Goal: Task Accomplishment & Management: Manage account settings

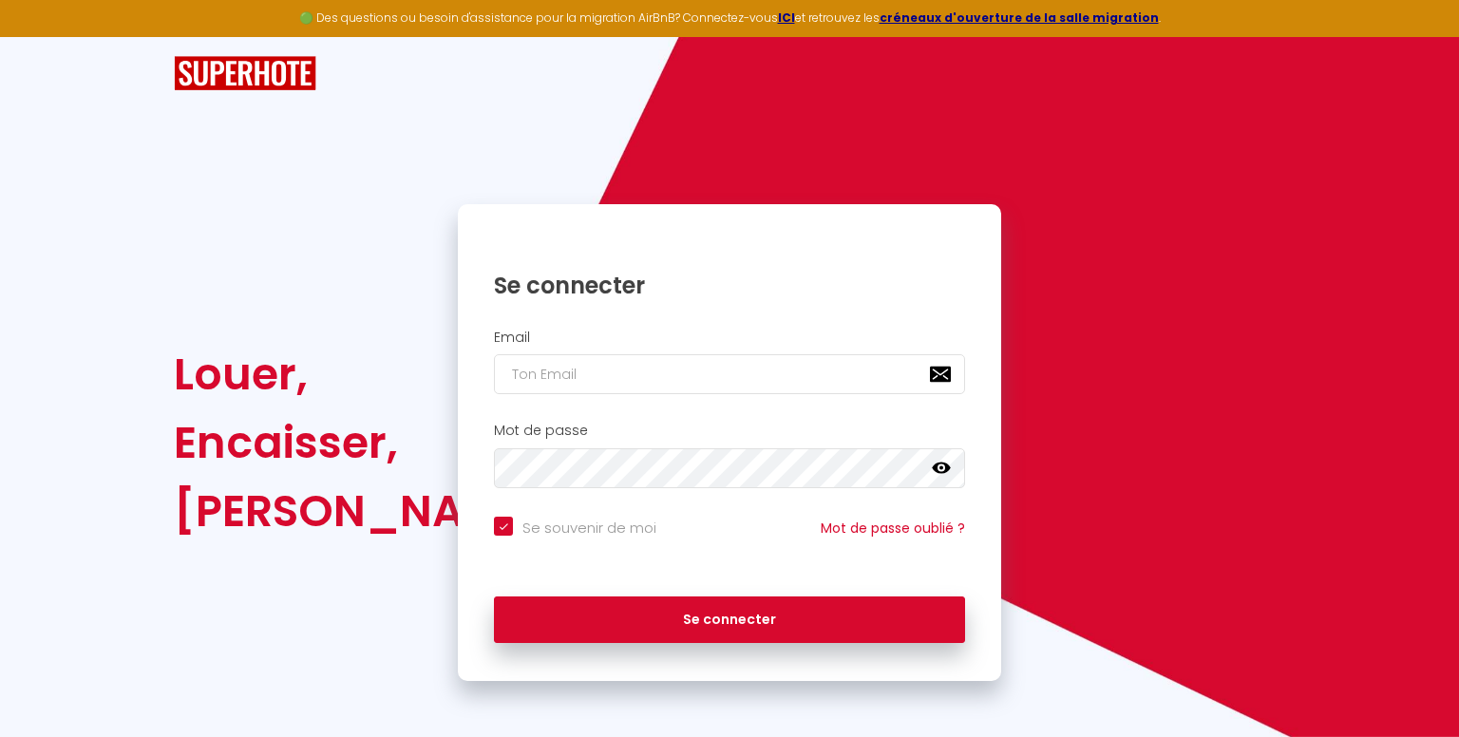
click at [669, 351] on div "Email" at bounding box center [729, 363] width 519 height 66
click at [668, 366] on input "email" at bounding box center [729, 374] width 471 height 40
click at [889, 445] on div "Mot de passe false" at bounding box center [729, 456] width 519 height 66
click at [695, 385] on input "email" at bounding box center [729, 374] width 471 height 40
type input "c"
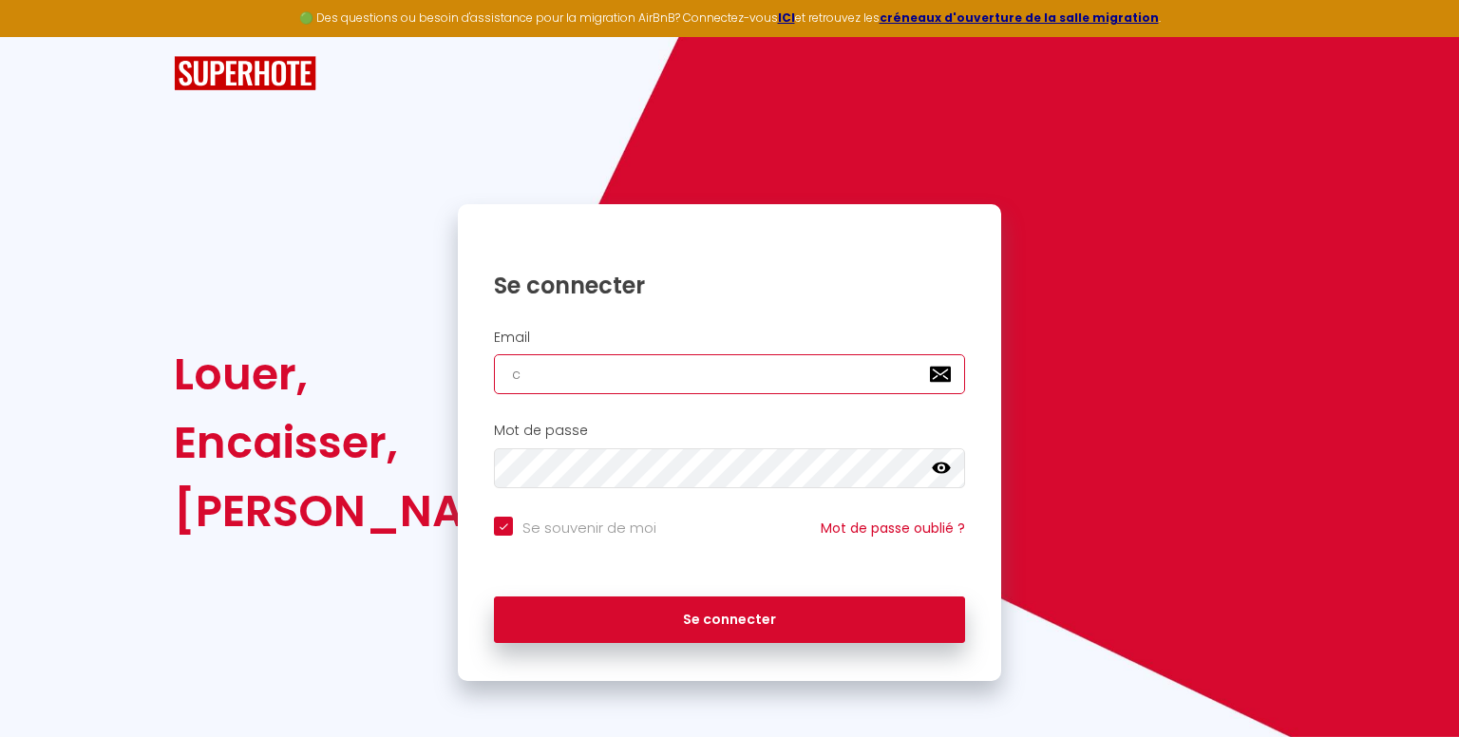
checkbox input "true"
type input "ca"
checkbox input "true"
type input "cah"
checkbox input "true"
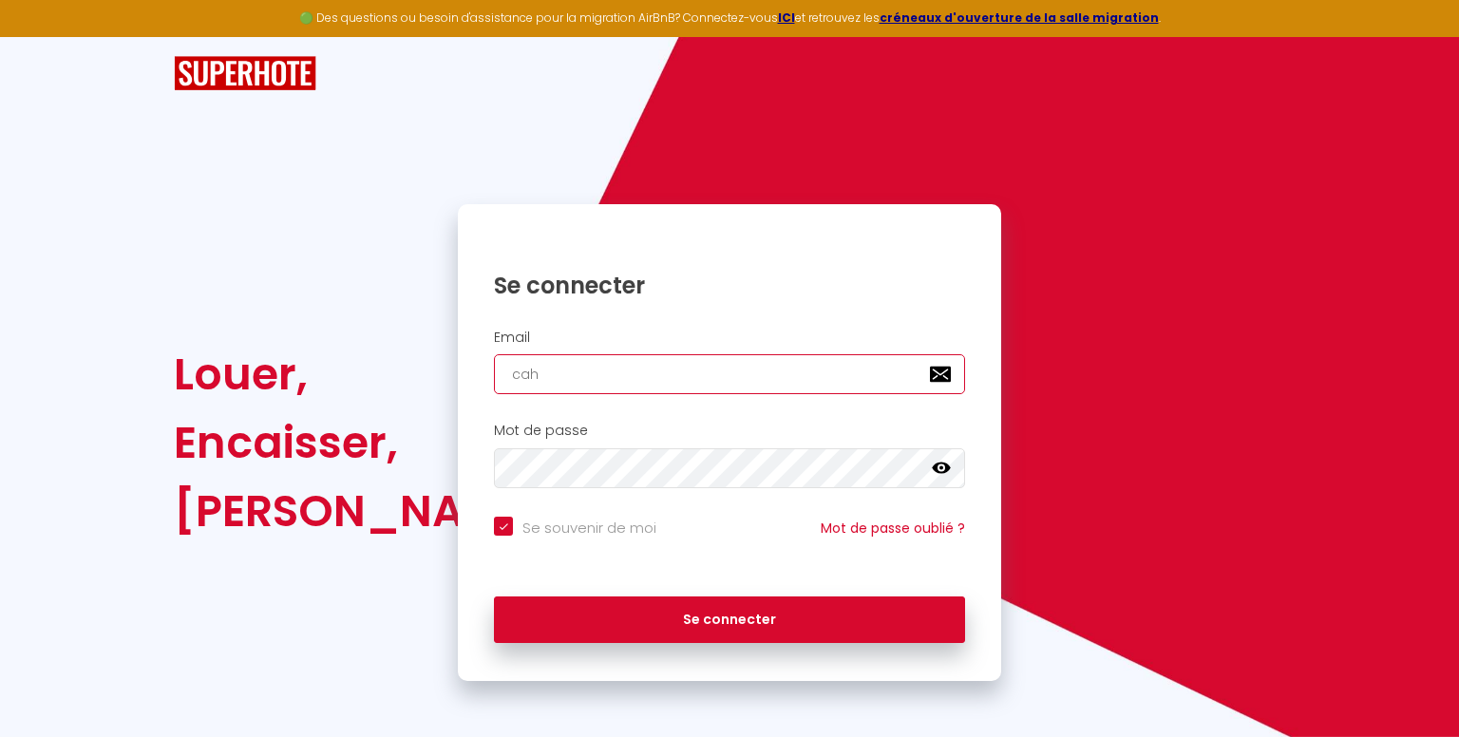
type input "cahm"
checkbox input "true"
type input "cahmp"
checkbox input "true"
type input "cahmpa"
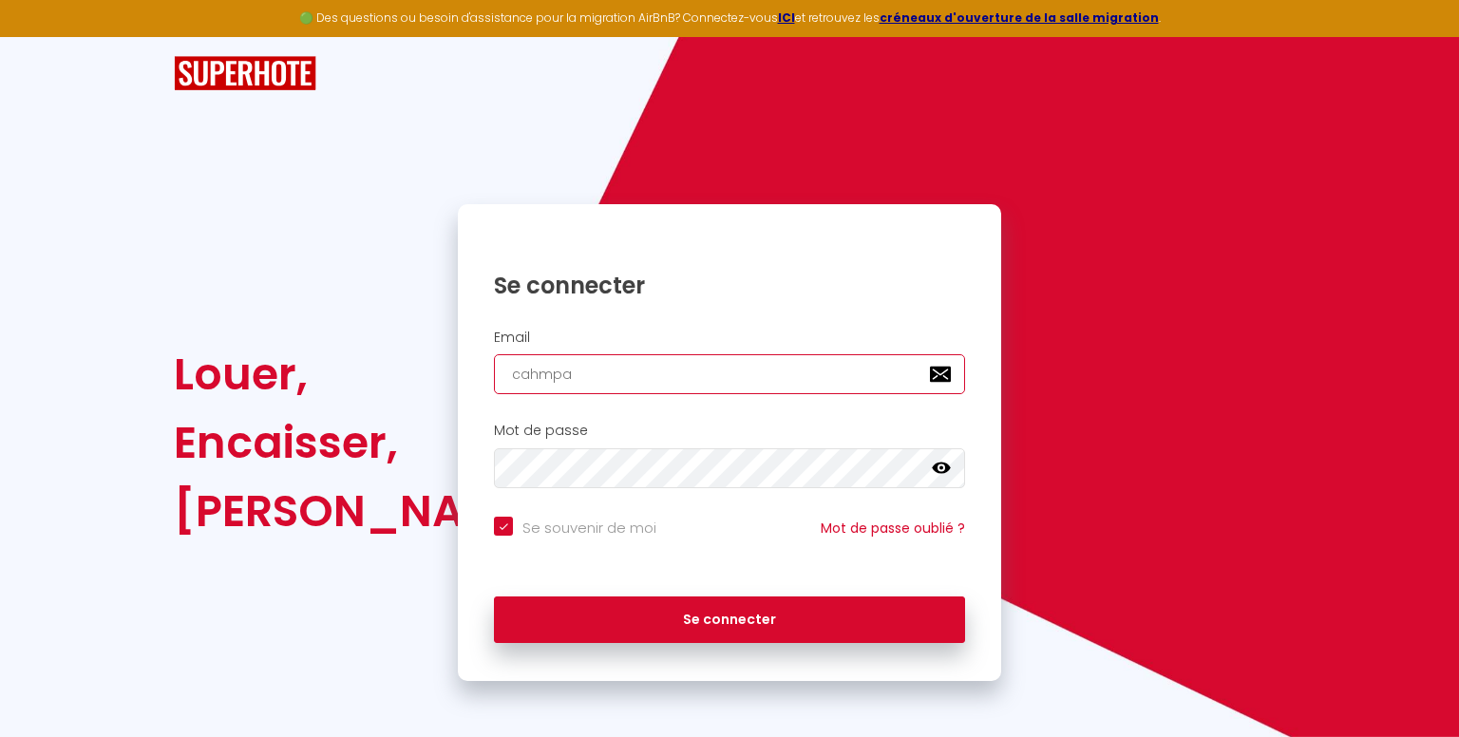
checkbox input "true"
type input "cahmpav"
checkbox input "true"
type input "cahmpavi"
checkbox input "true"
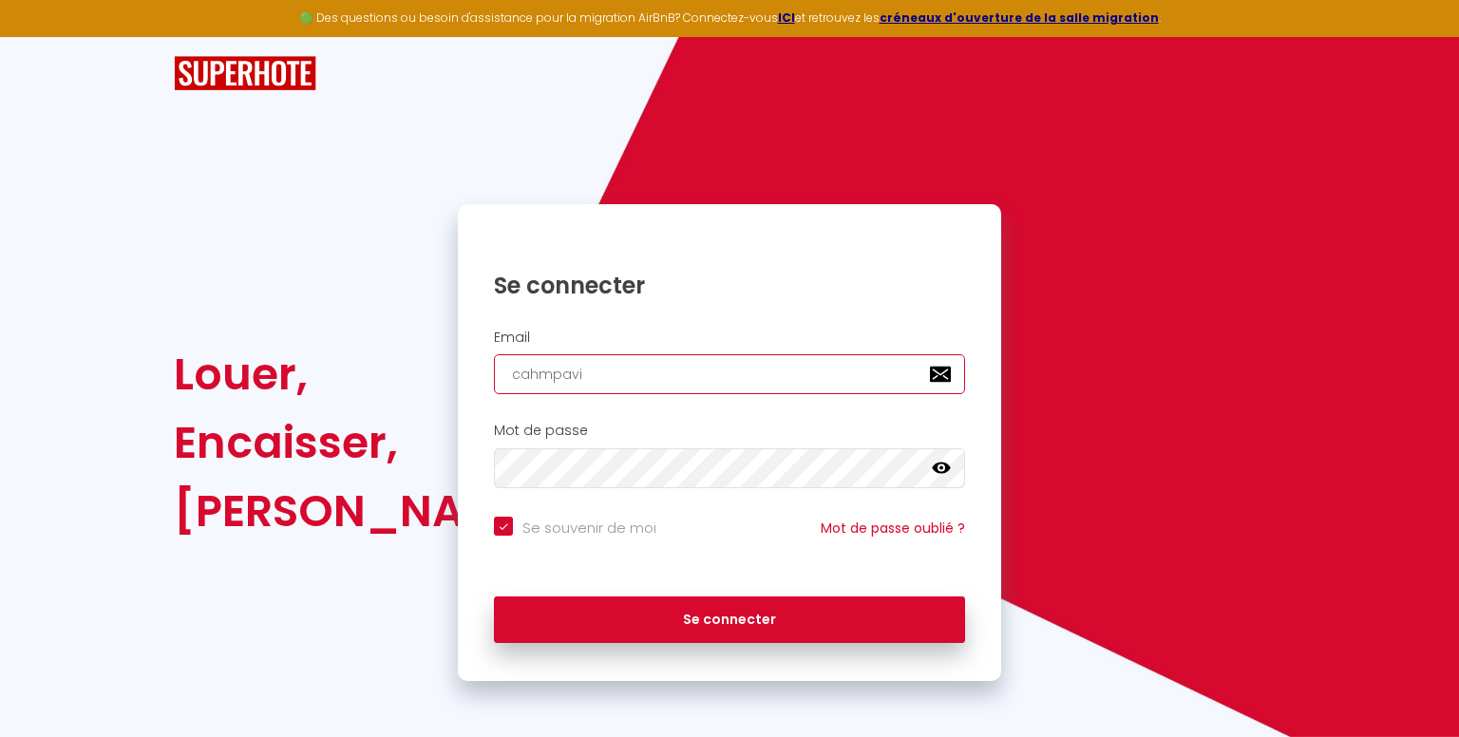
type input "cahmpav"
checkbox input "true"
type input "cahmpa"
checkbox input "true"
type input "cahmp"
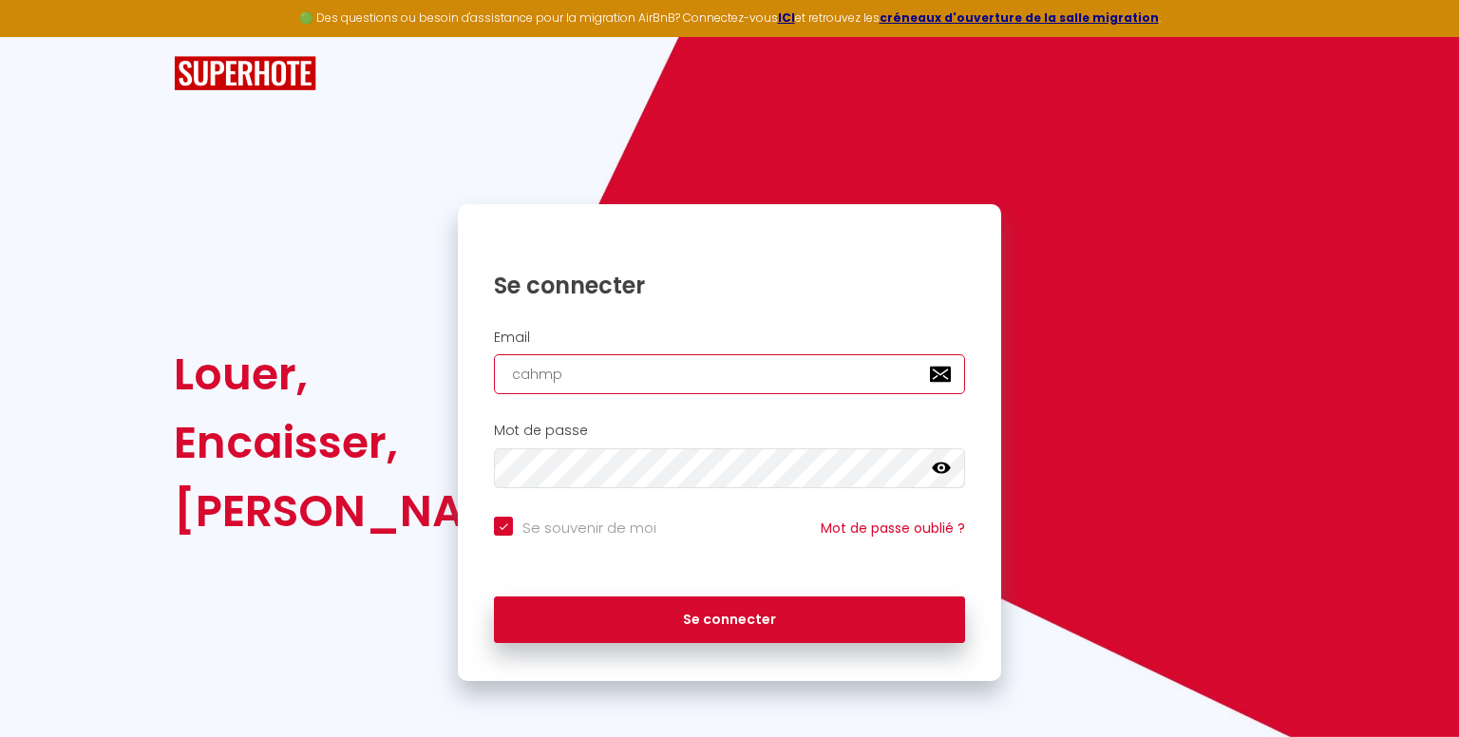
checkbox input "true"
type input "cahm"
checkbox input "true"
type input "cah"
checkbox input "true"
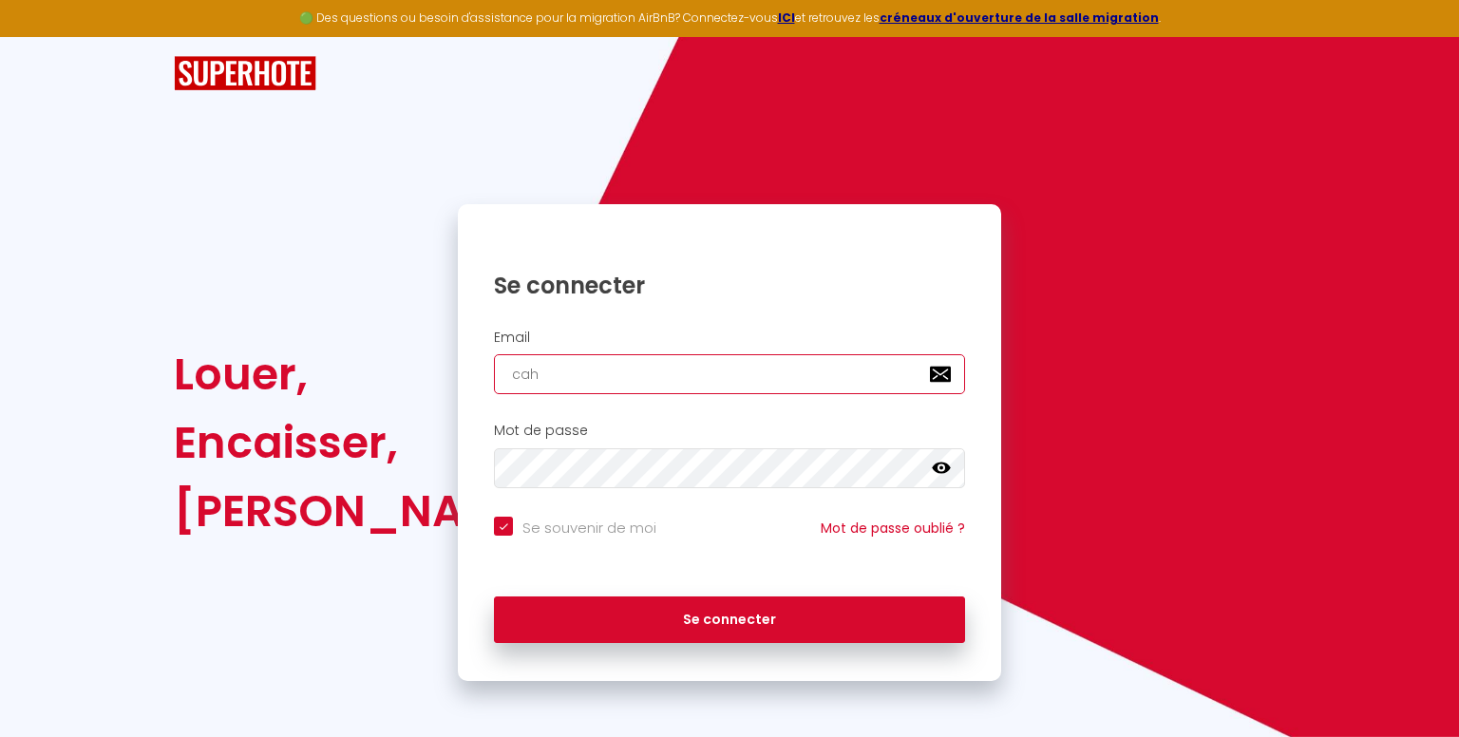
type input "ca"
checkbox input "true"
type input "c"
checkbox input "true"
type input "ch"
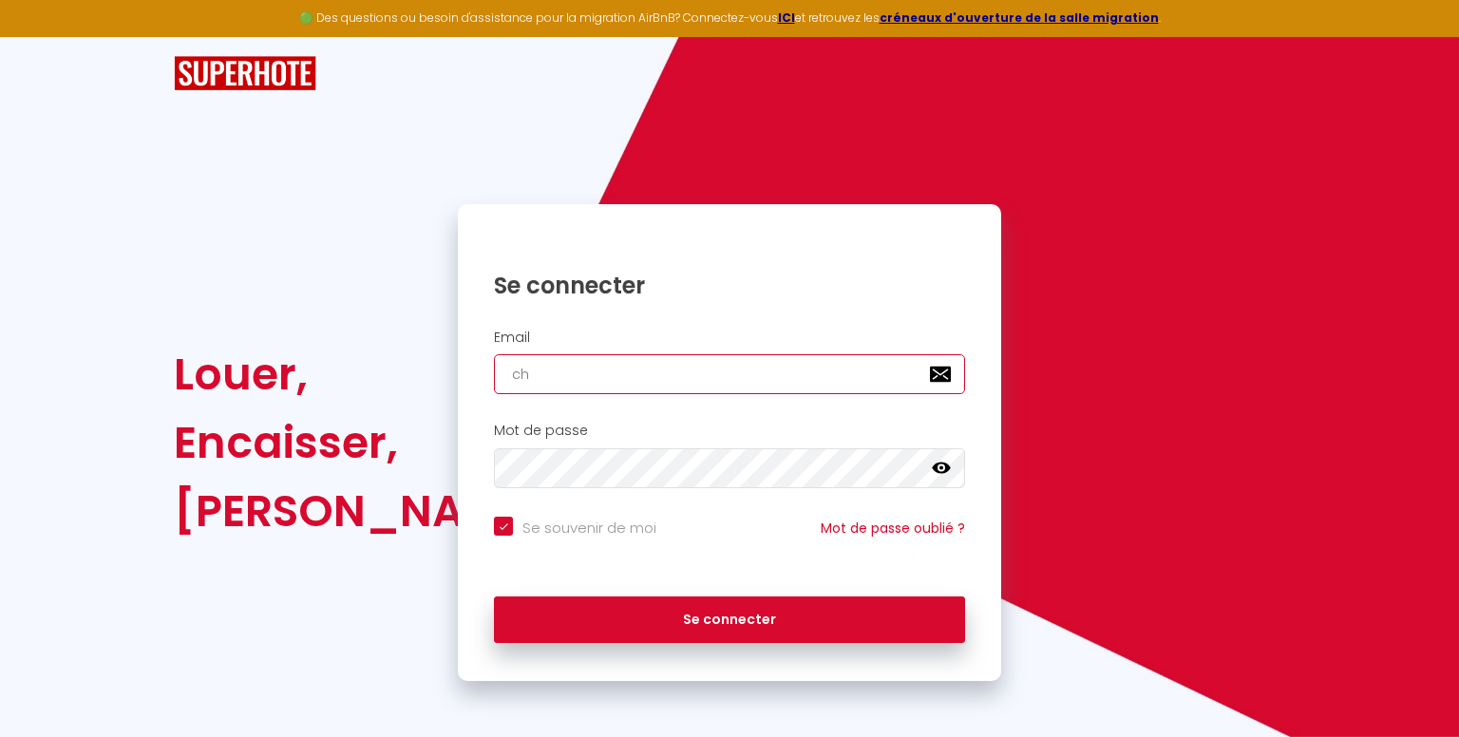
checkbox input "true"
type input "cha"
checkbox input "true"
type input "cham"
checkbox input "true"
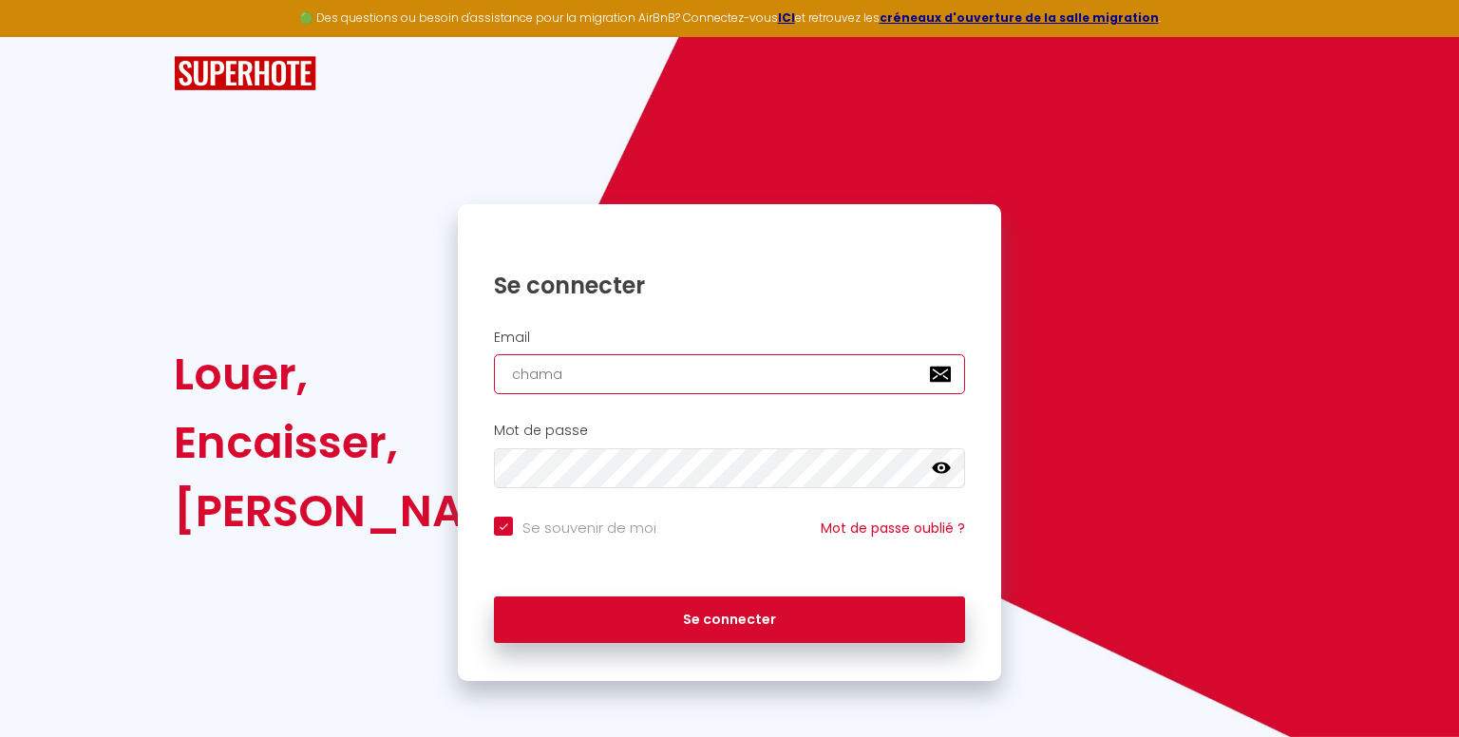
type input "chamap"
checkbox input "true"
type input "chamapv"
checkbox input "true"
type input "[DEMOGRAPHIC_DATA]"
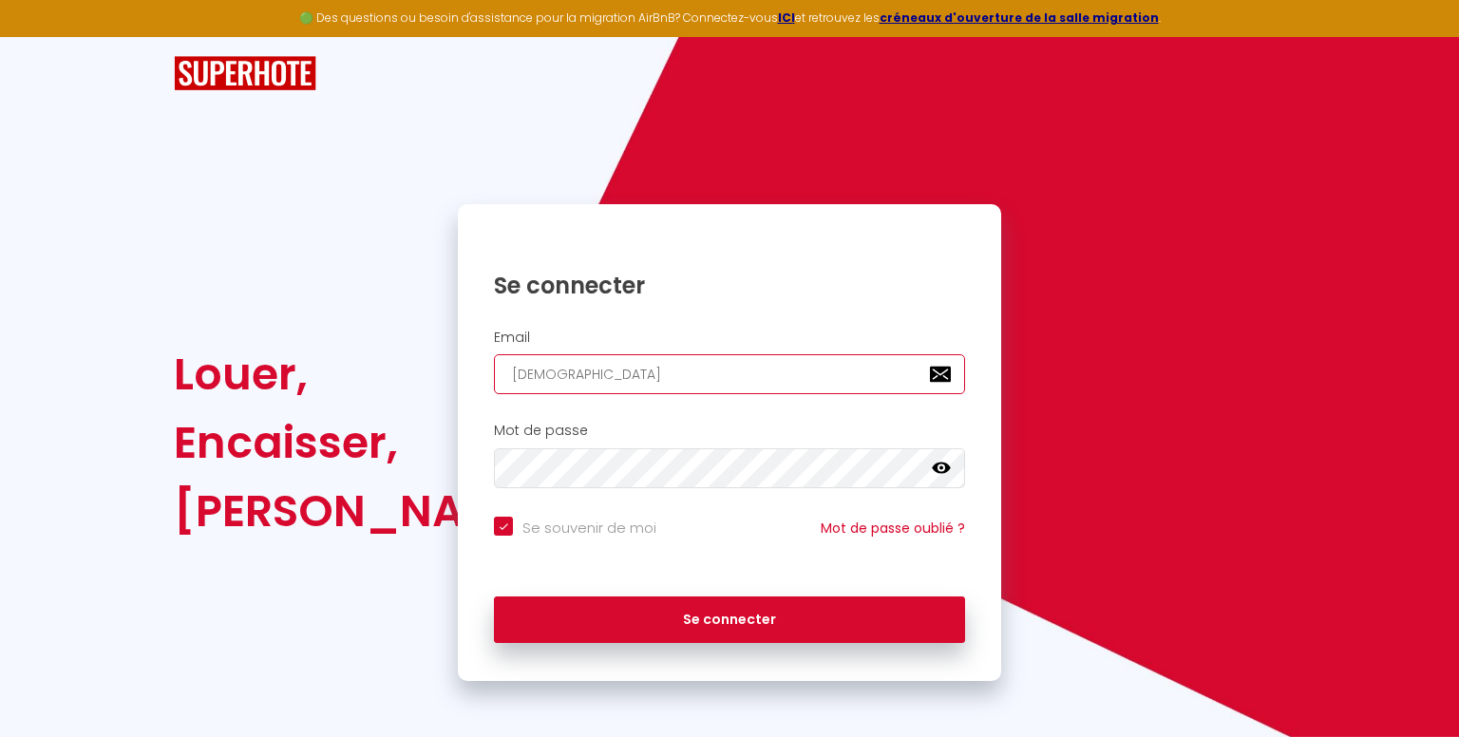
checkbox input "true"
type input "chamapvie"
checkbox input "true"
type input "chamapvier"
checkbox input "true"
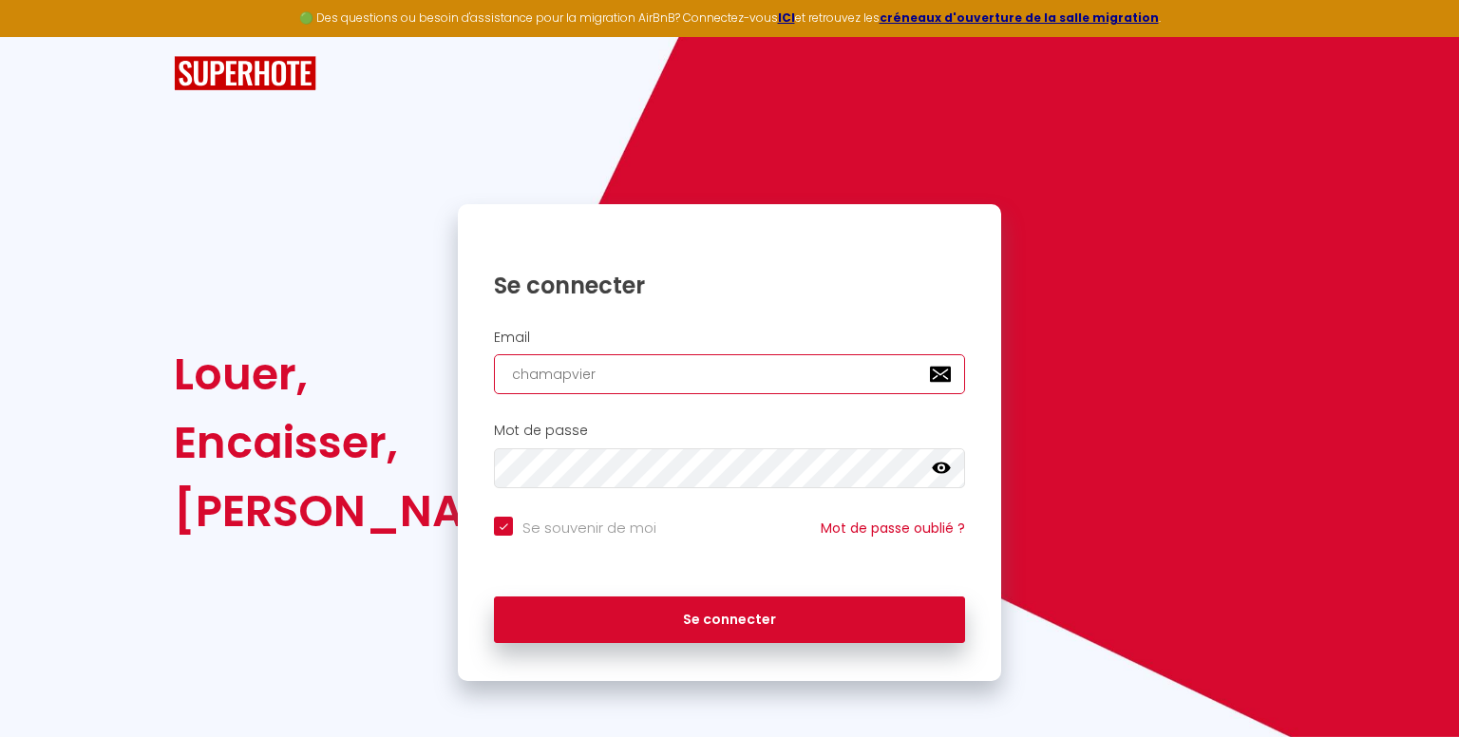
type input "chamapvie"
checkbox input "true"
type input "[DEMOGRAPHIC_DATA]"
checkbox input "true"
type input "chamapv"
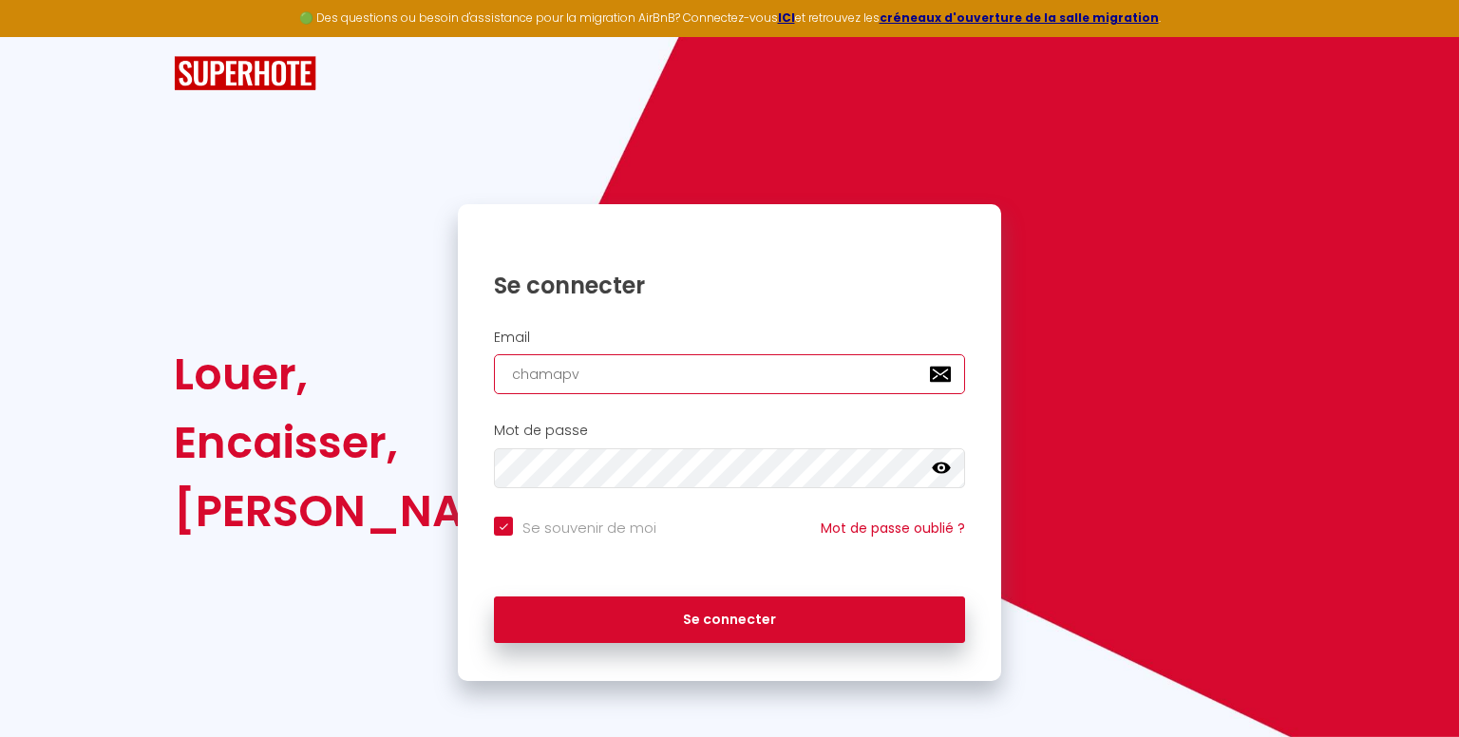
checkbox input "true"
type input "chamap"
checkbox input "true"
type input "chama"
checkbox input "true"
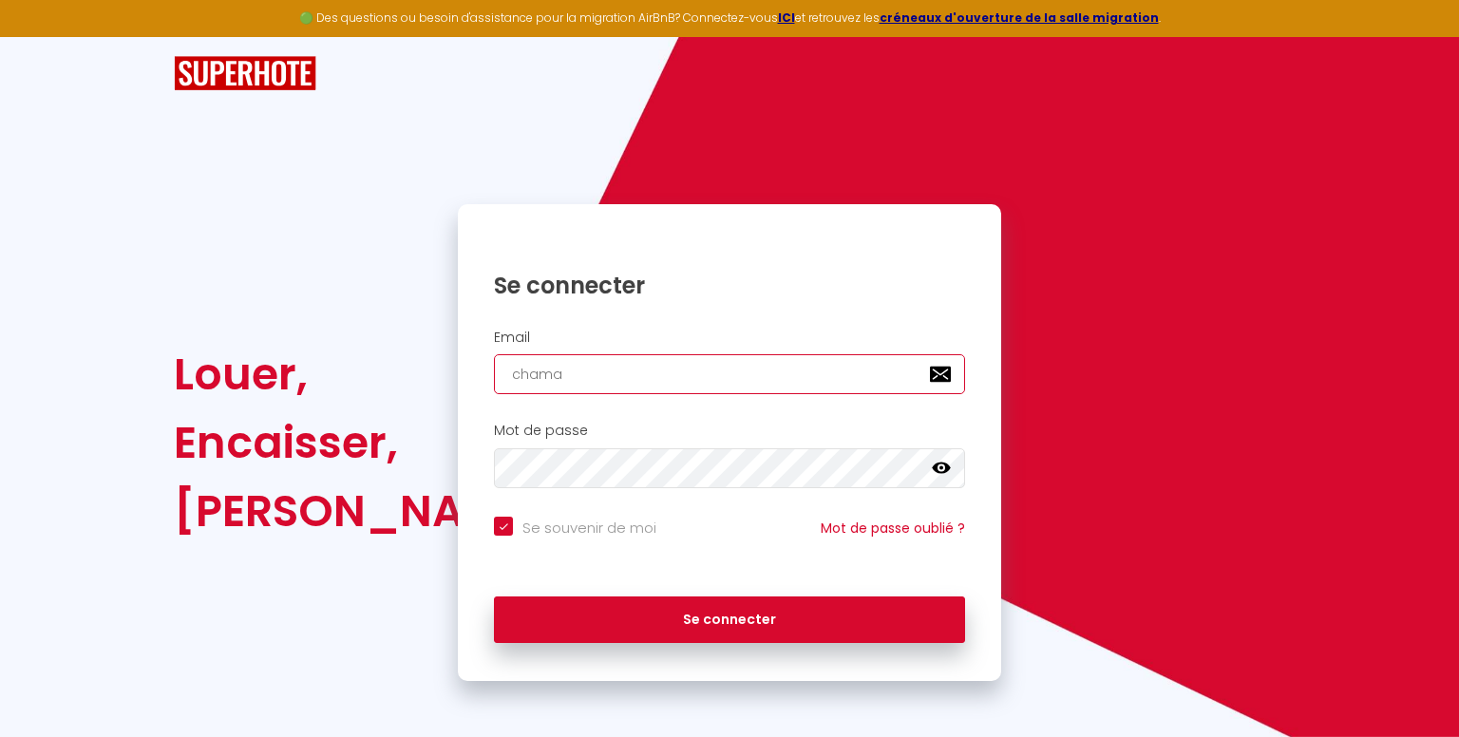
type input "cham"
checkbox input "true"
type input "champ"
checkbox input "true"
type input "champa"
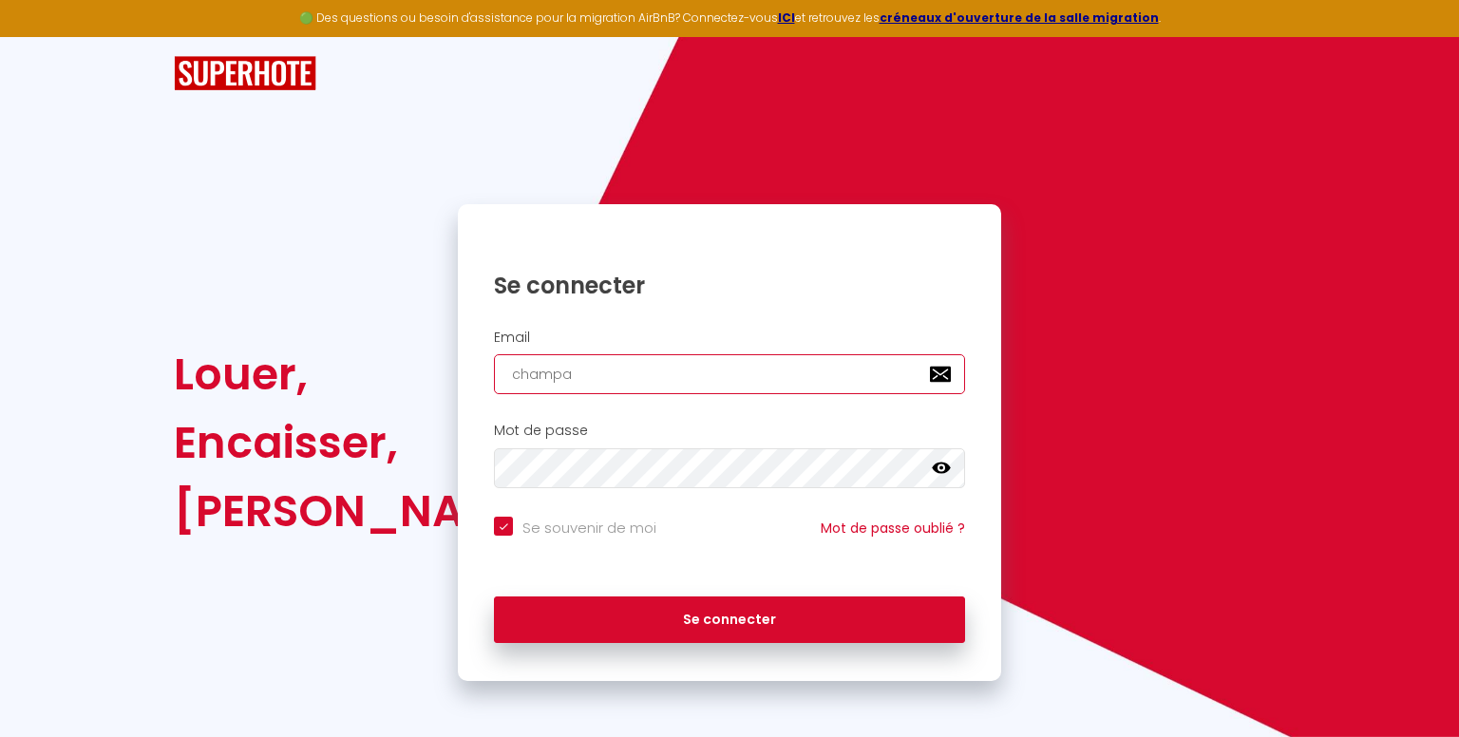
checkbox input "true"
type input "champas"
checkbox input "true"
type input "champa"
checkbox input "true"
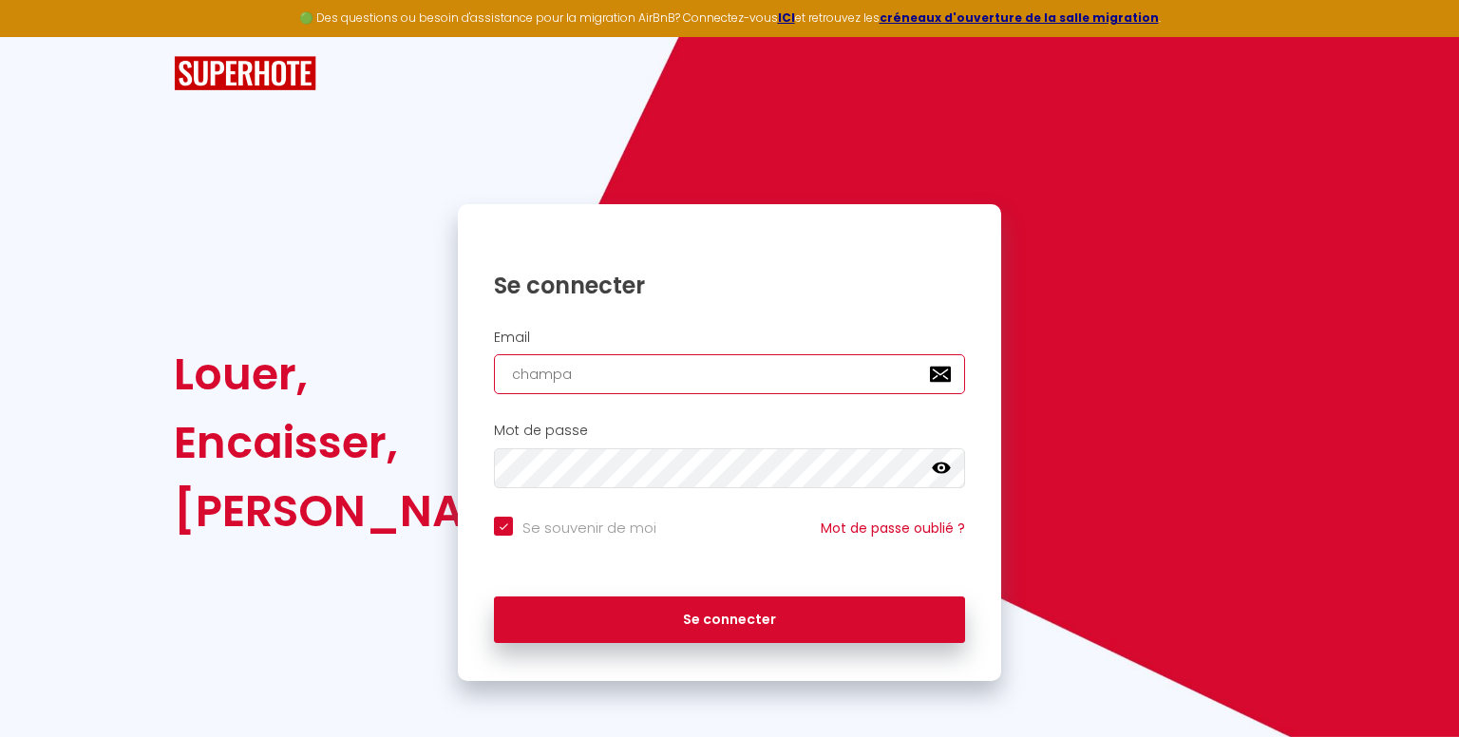
type input "champav"
checkbox input "true"
type input "champavi"
checkbox input "true"
type input "champavie"
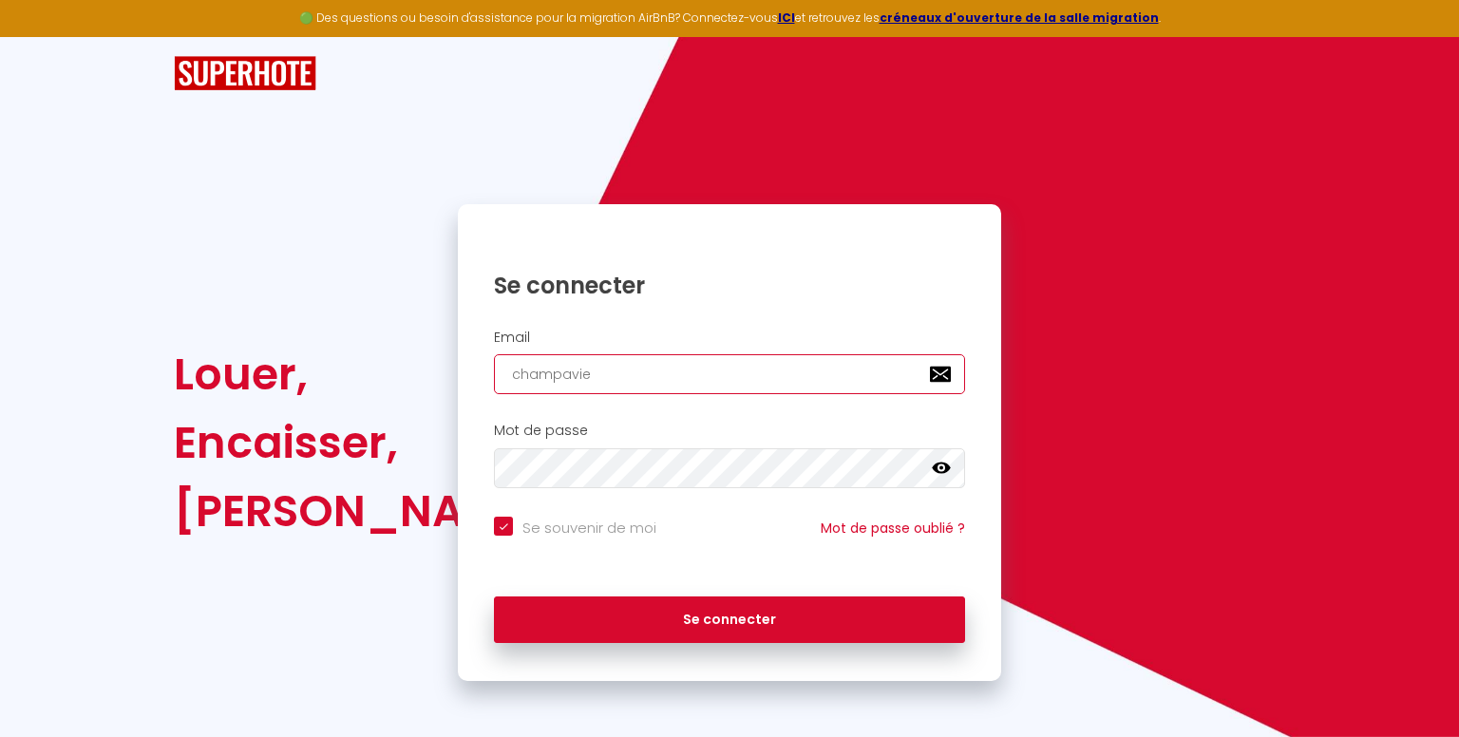
checkbox input "true"
type input "champavier"
checkbox input "true"
type input "champavier@"
checkbox input "true"
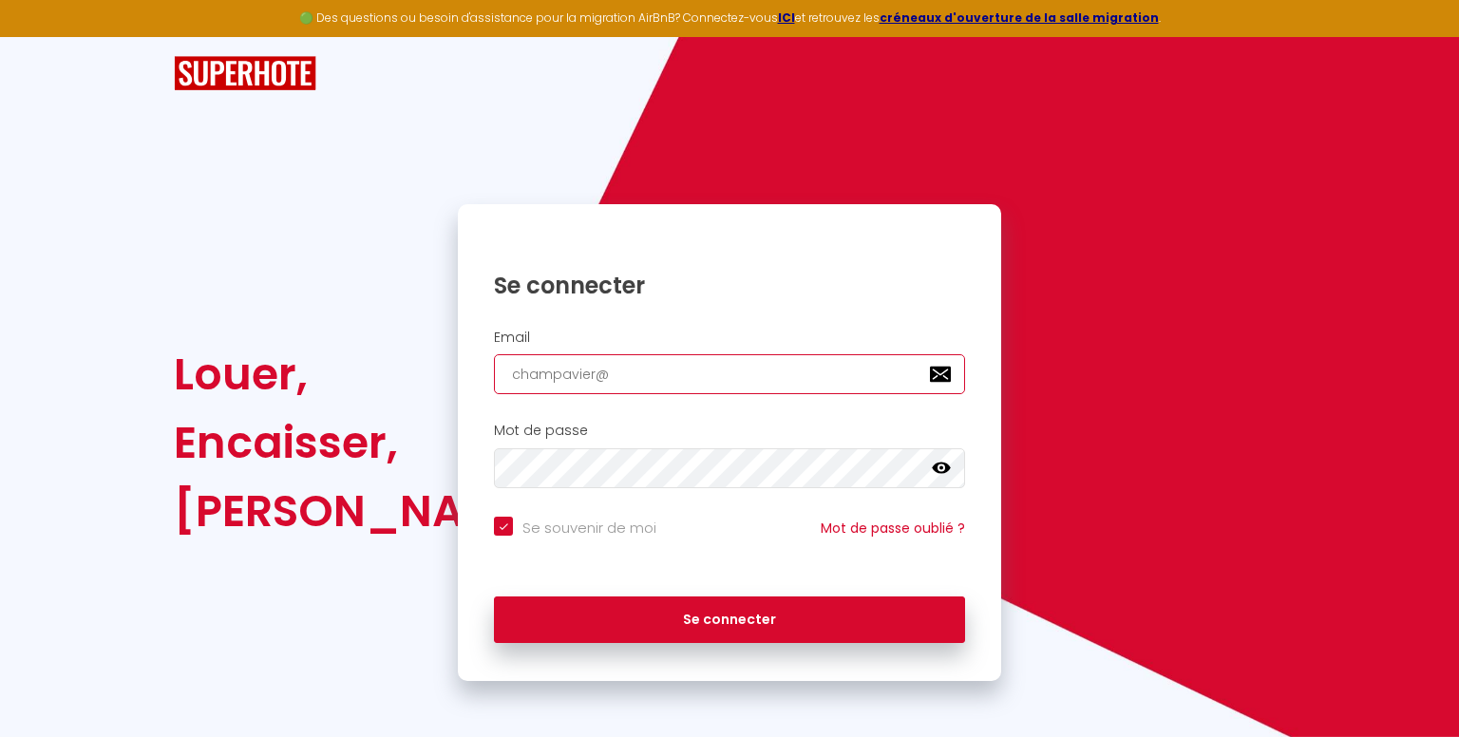
type input "champavier"
checkbox input "true"
type input "champavier."
checkbox input "true"
type input "champavier.l"
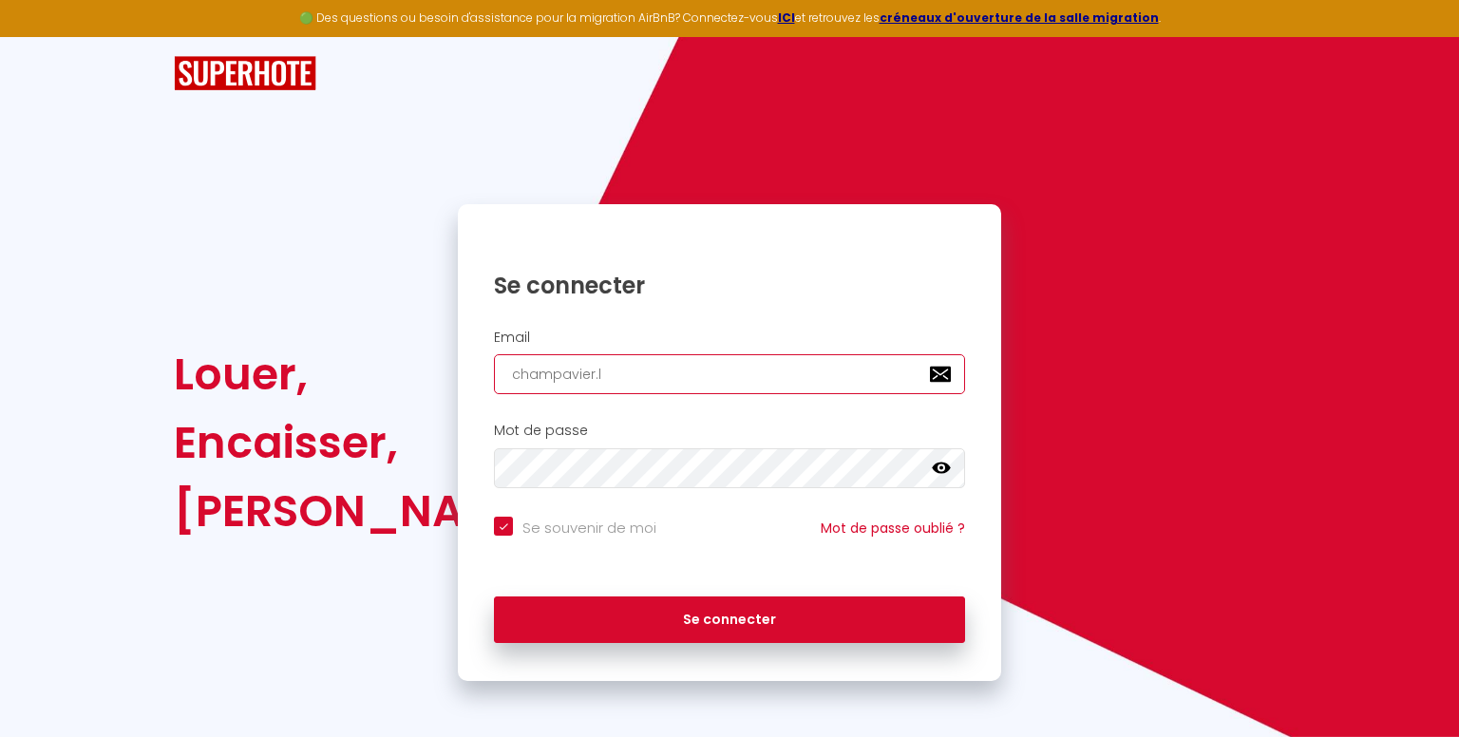
checkbox input "true"
type input "champavier.lo"
checkbox input "true"
type input "champavier.loc"
checkbox input "true"
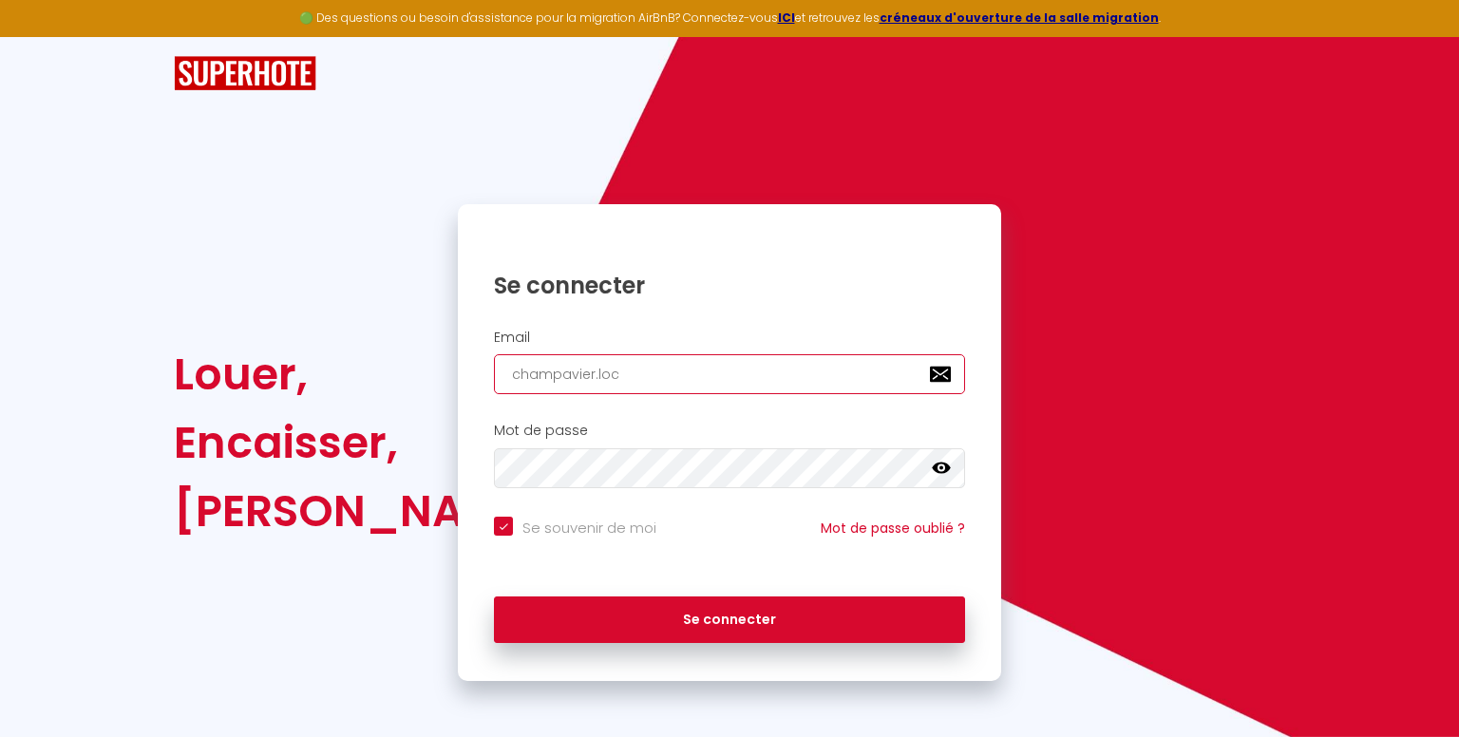
type input "champavier.loc@"
checkbox input "true"
type input "champavier.loc@g"
checkbox input "true"
type input "champavier.loc@gm"
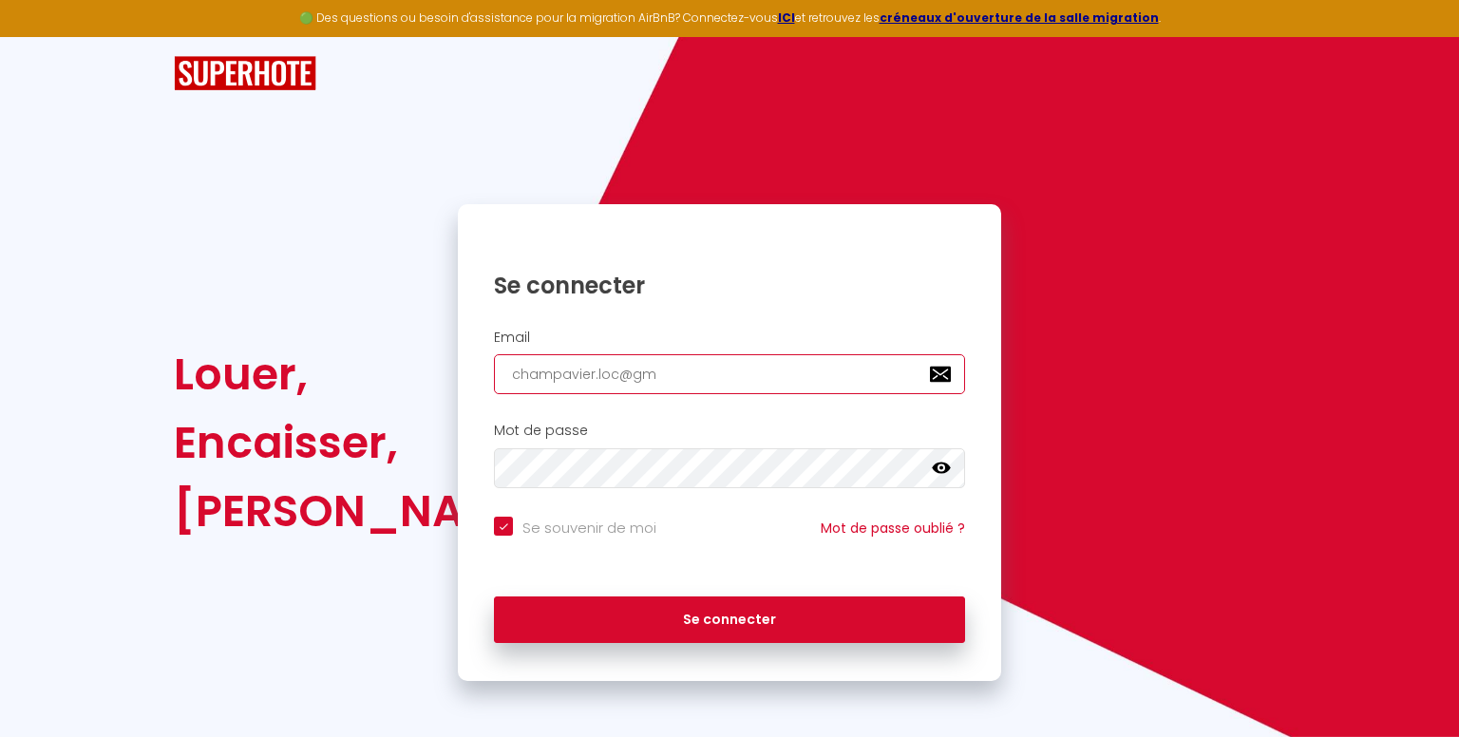
checkbox input "true"
type input "champavier.loc@gma"
checkbox input "true"
type input "champavier.loc@gmai"
checkbox input "true"
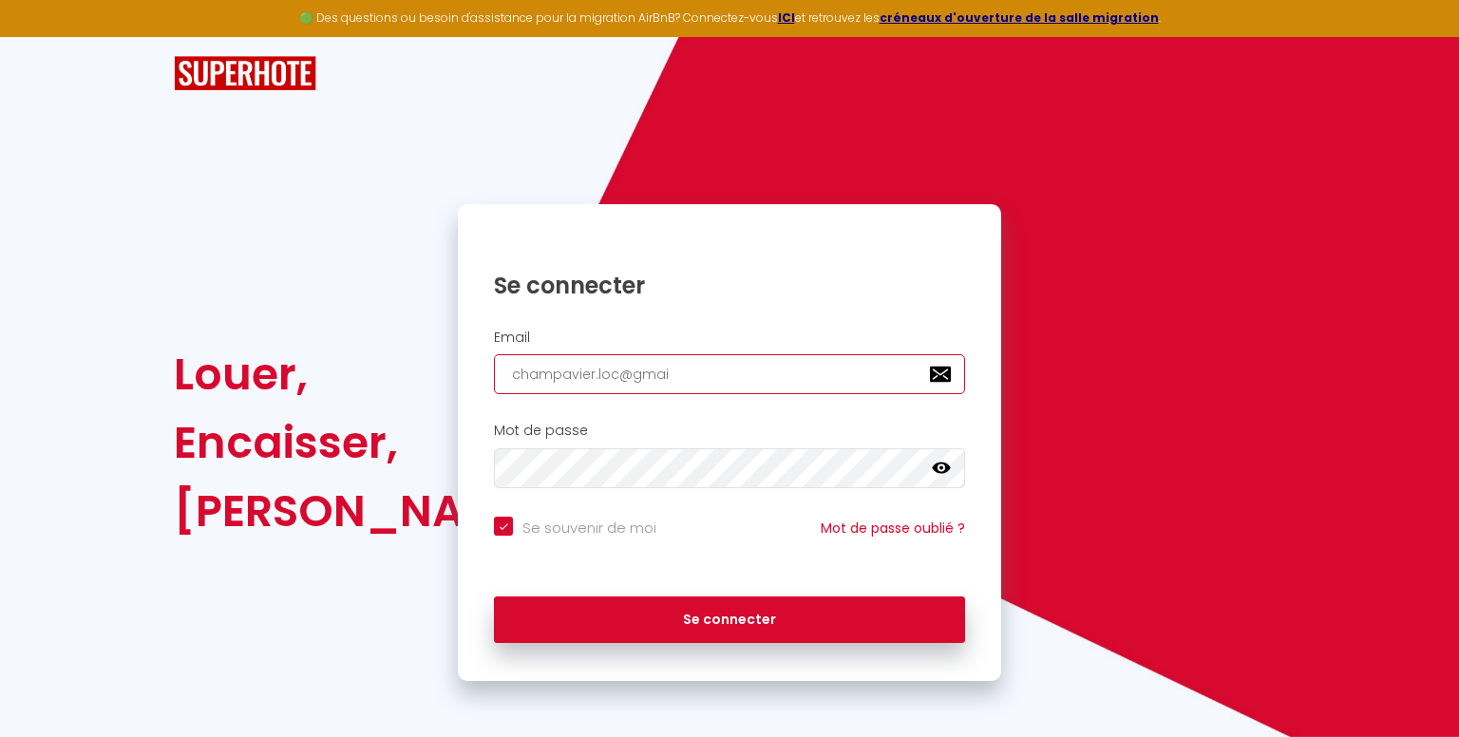
type input "[EMAIL_ADDRESS]"
checkbox input "true"
type input "[EMAIL_ADDRESS]."
checkbox input "true"
type input "champavier.loc@gmail.c"
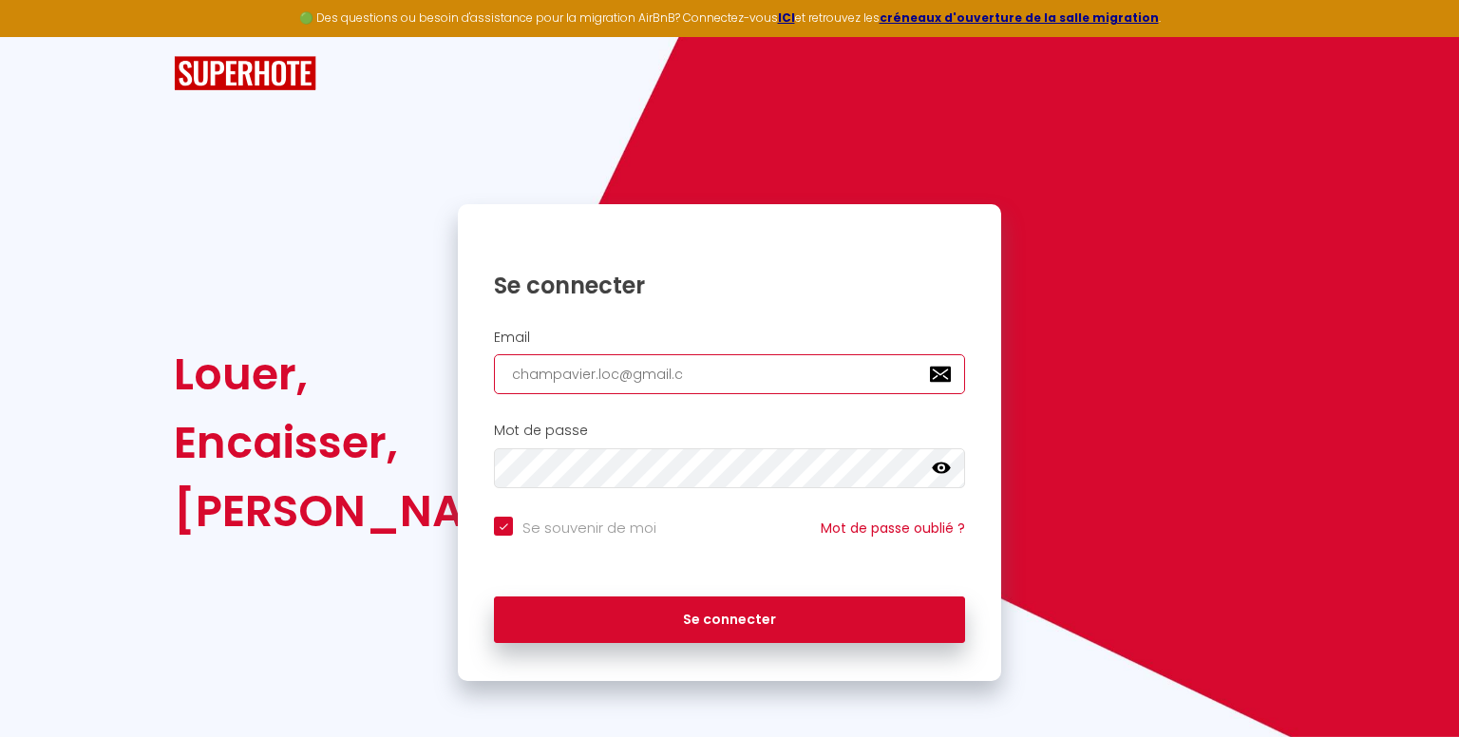
checkbox input "true"
type input "[EMAIL_ADDRESS][DOMAIN_NAME]"
checkbox input "true"
type input "[EMAIL_ADDRESS][DOMAIN_NAME]"
checkbox input "true"
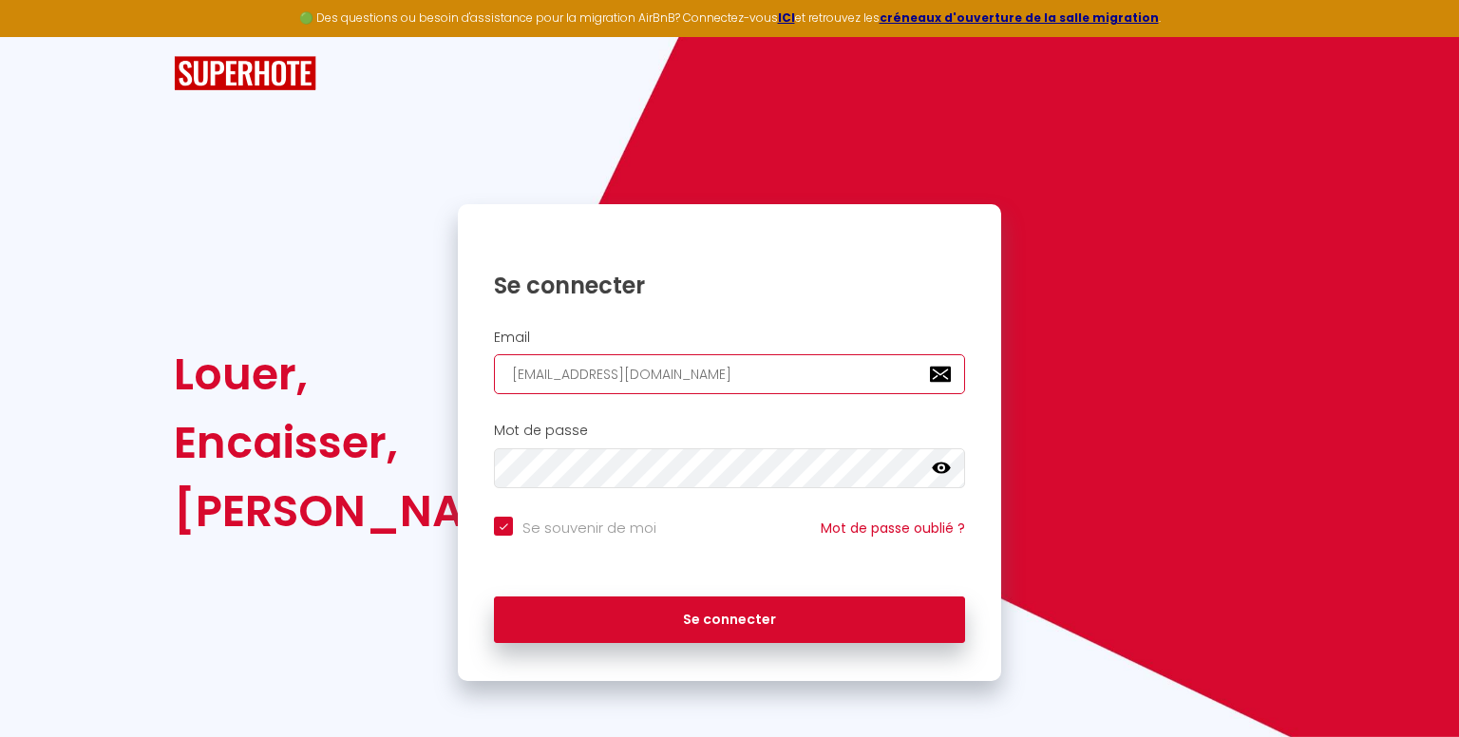
type input "[EMAIL_ADDRESS][DOMAIN_NAME]"
click at [942, 463] on icon at bounding box center [941, 468] width 19 height 11
drag, startPoint x: 747, startPoint y: 489, endPoint x: 464, endPoint y: 476, distance: 283.4
click at [442, 476] on div "Louer, Encaisser, [PERSON_NAME]. Se connecter Email [EMAIL_ADDRESS][DOMAIN_NAME…" at bounding box center [730, 442] width 1136 height 477
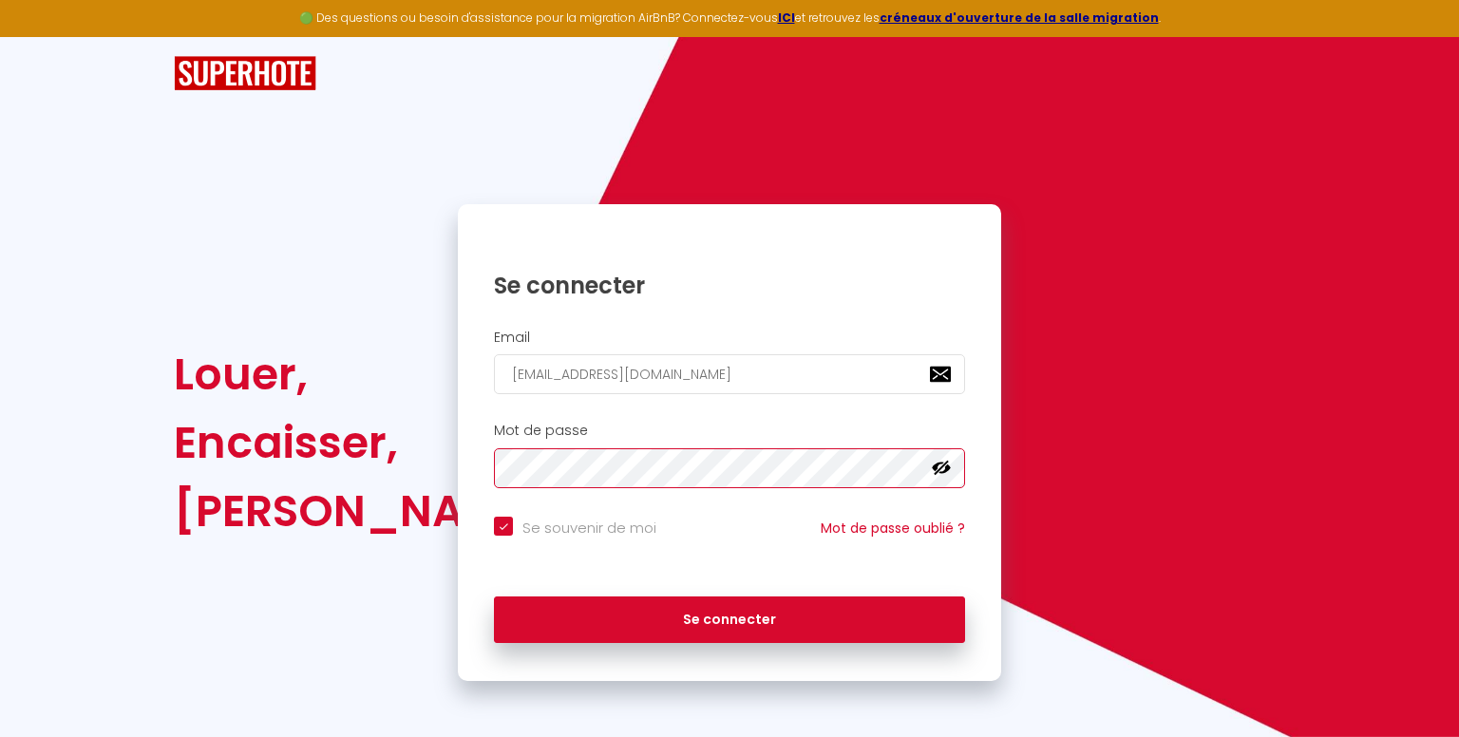
click at [434, 484] on div "Louer, Encaisser, [PERSON_NAME]. Se connecter Email [EMAIL_ADDRESS][DOMAIN_NAME…" at bounding box center [730, 442] width 1136 height 477
click at [494, 597] on button "Se connecter" at bounding box center [729, 621] width 471 height 48
checkbox input "true"
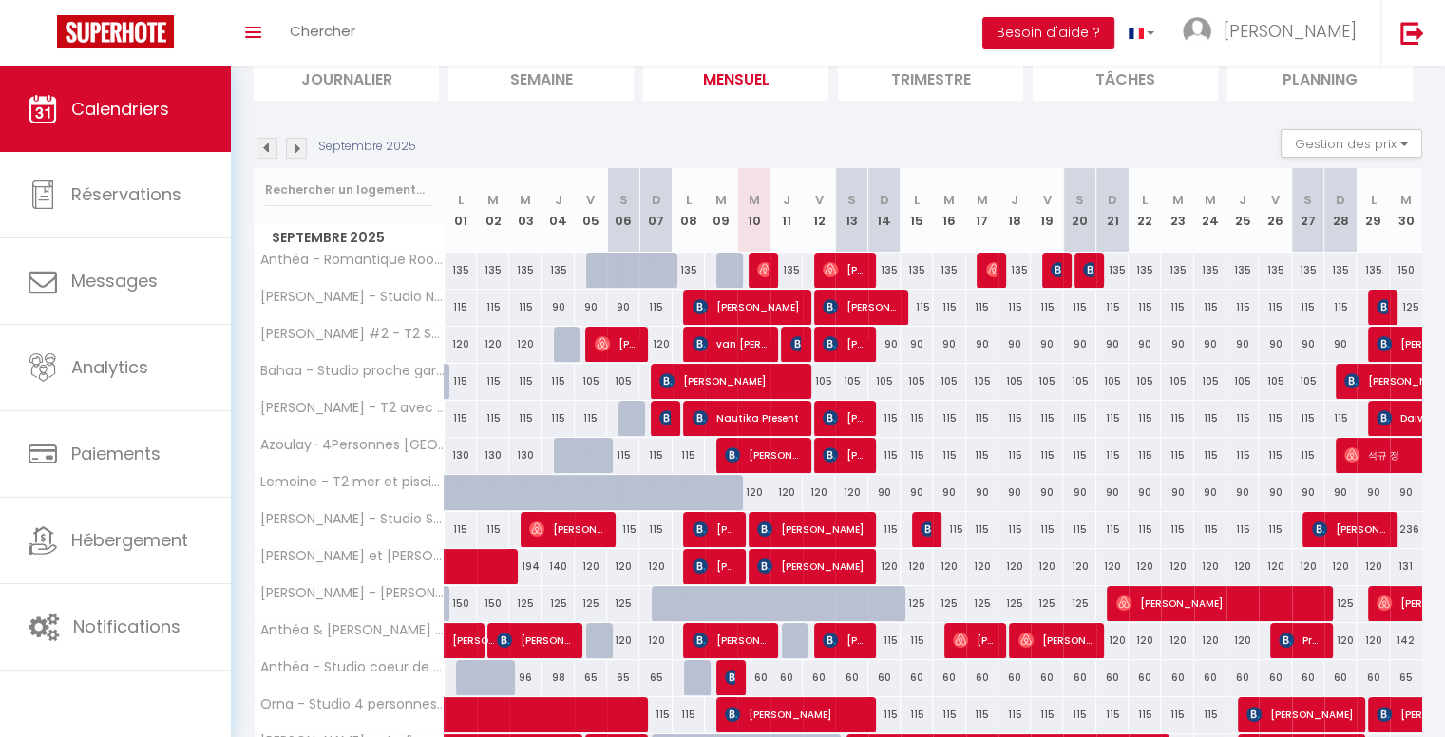
scroll to position [190, 0]
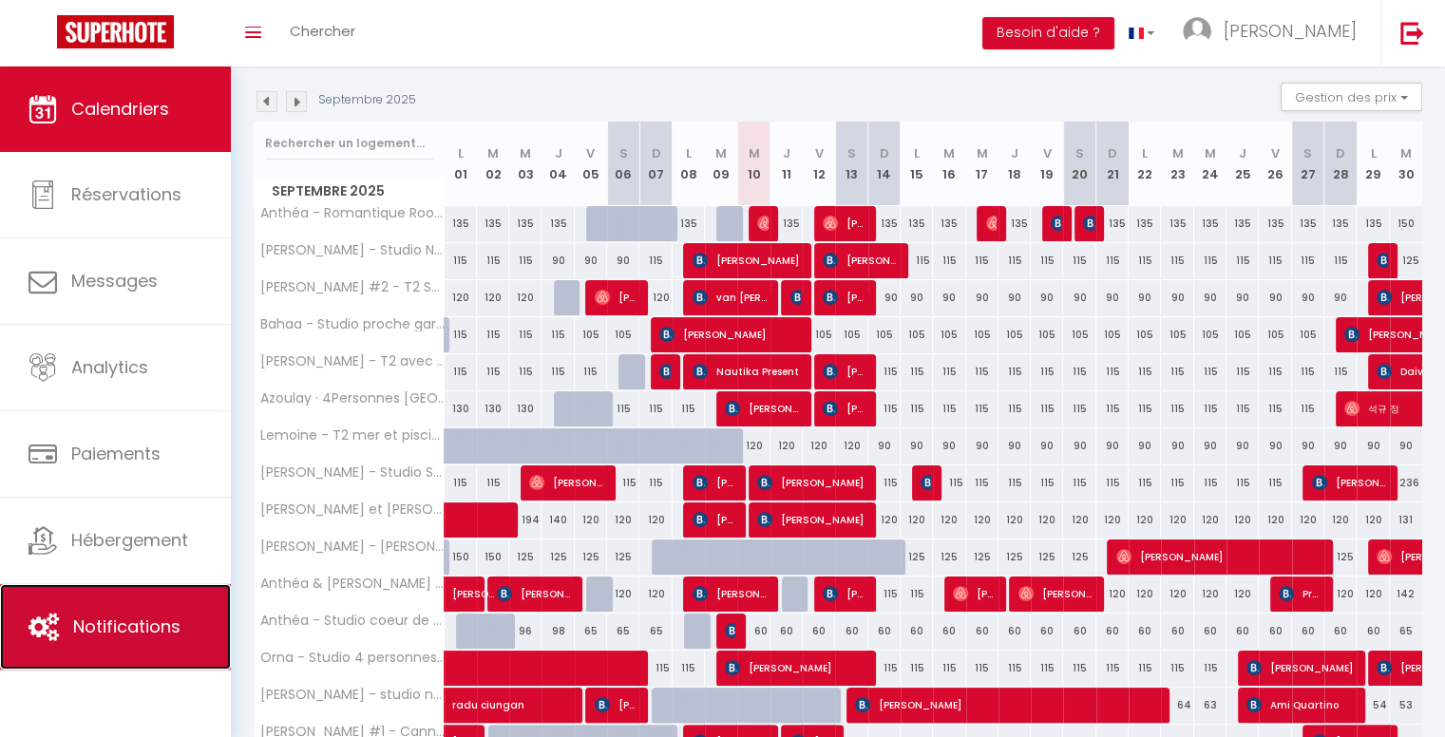
click at [97, 596] on link "Notifications" at bounding box center [115, 627] width 231 height 86
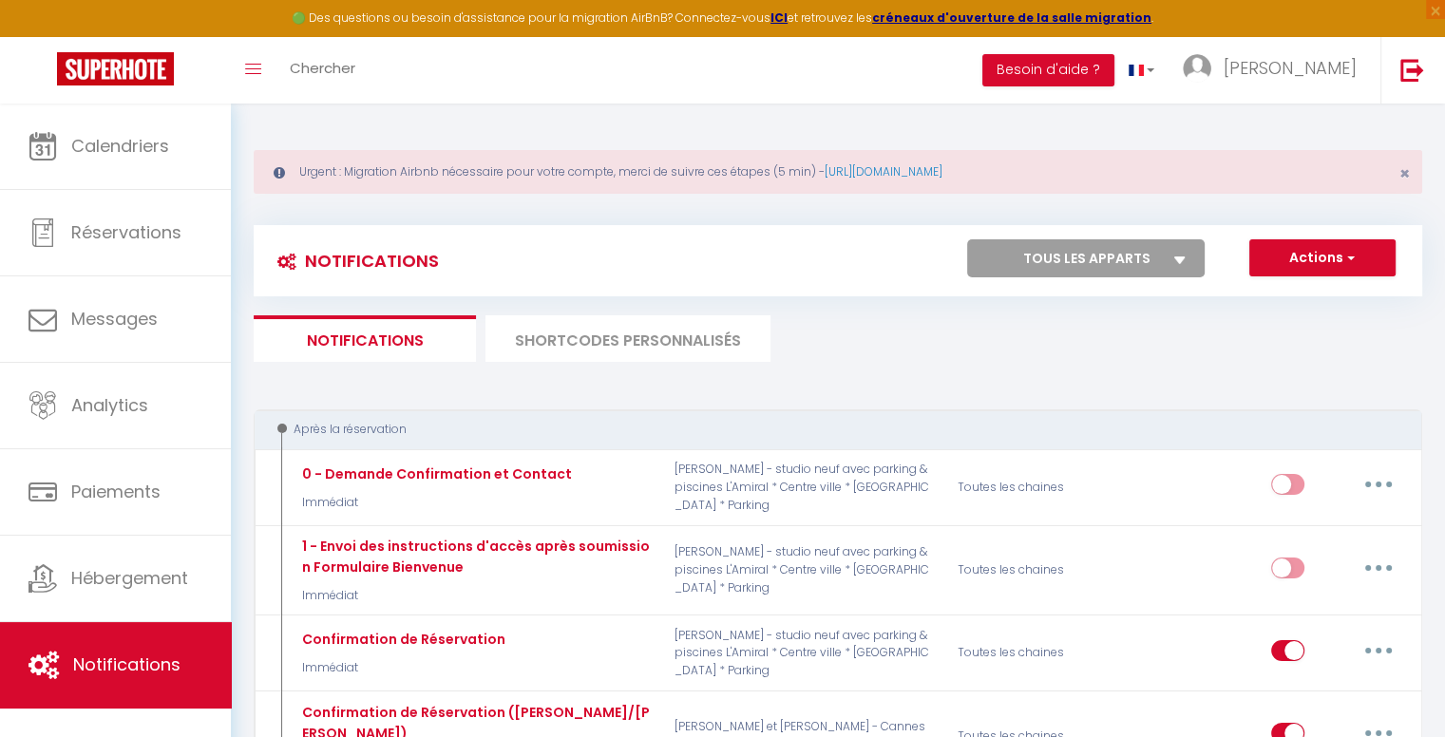
click at [574, 336] on li "SHORTCODES PERSONNALISÉS" at bounding box center [627, 338] width 285 height 47
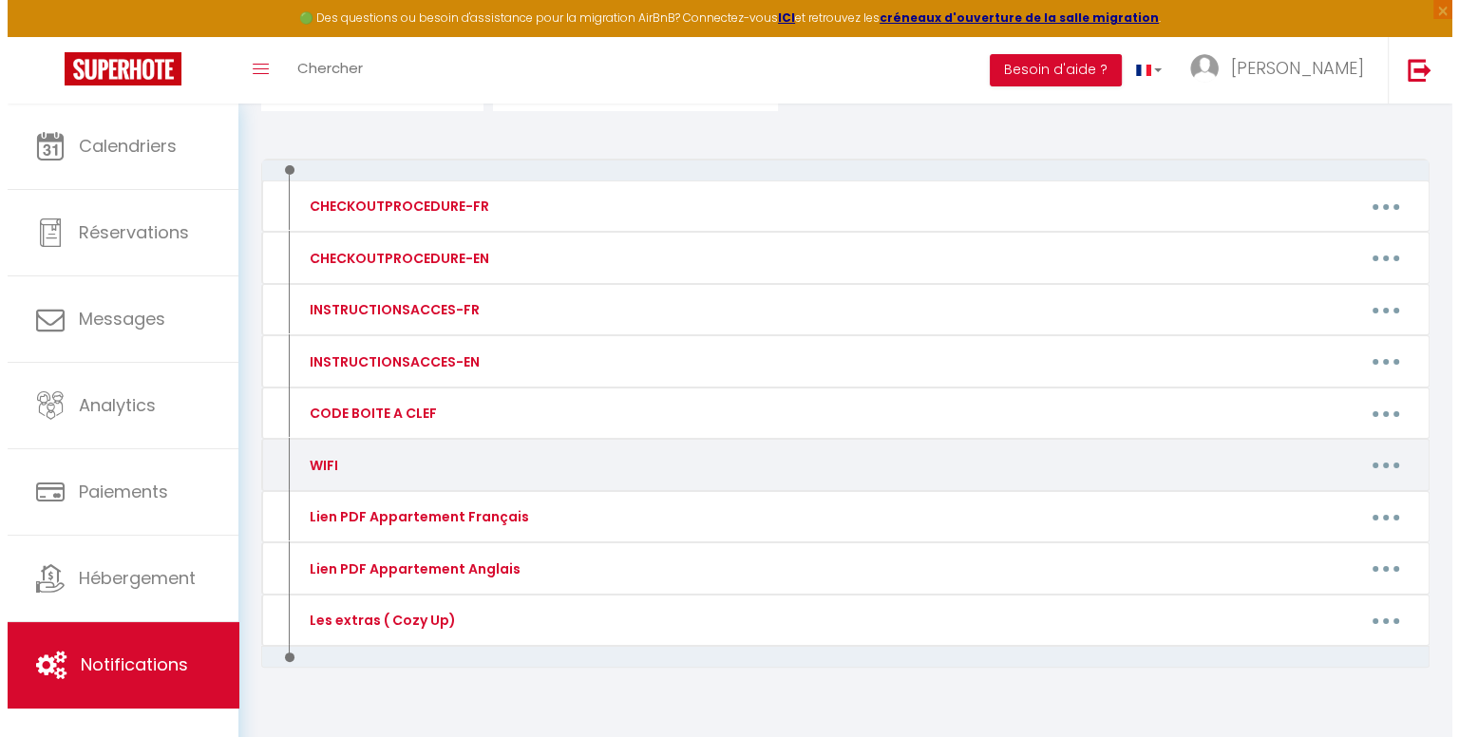
scroll to position [279, 0]
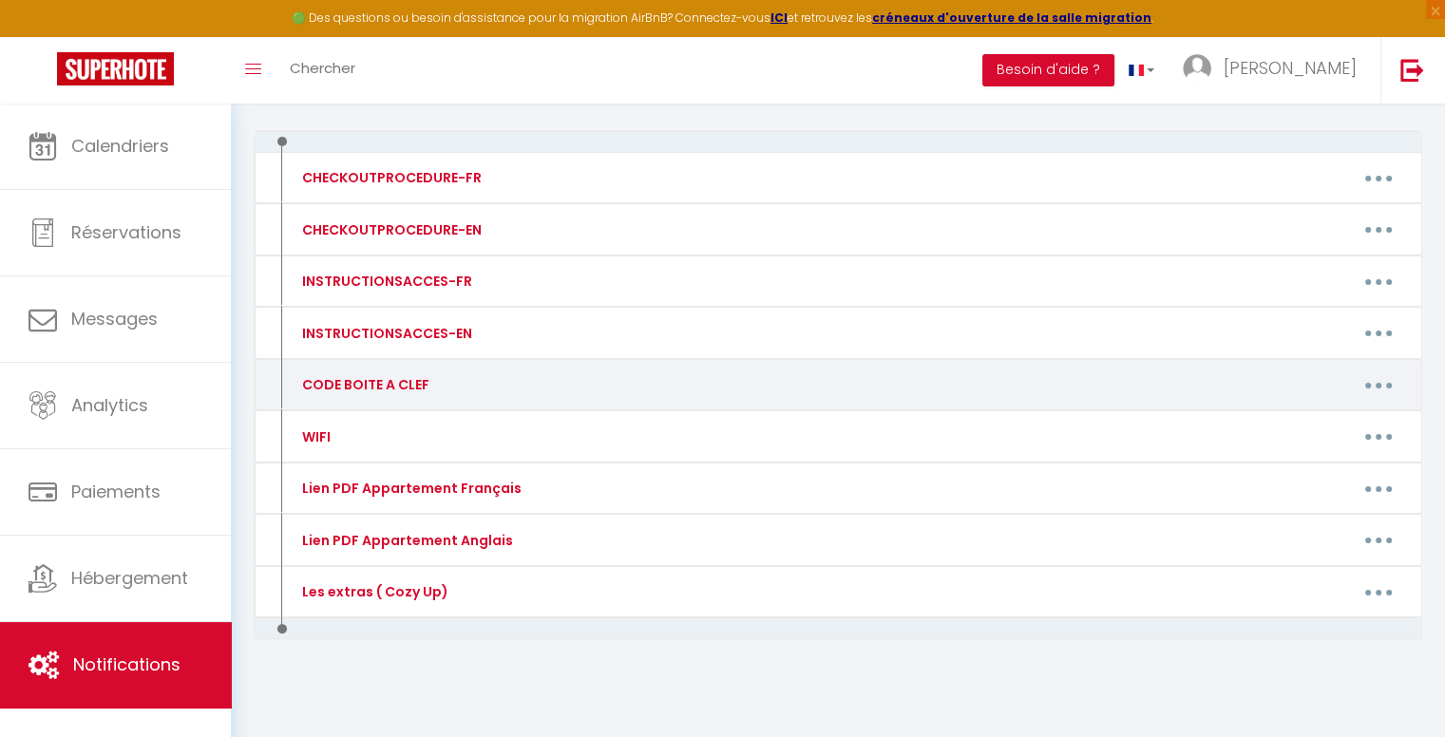
click at [1391, 385] on button "button" at bounding box center [1378, 385] width 53 height 30
click at [1317, 419] on link "Editer" at bounding box center [1329, 428] width 141 height 32
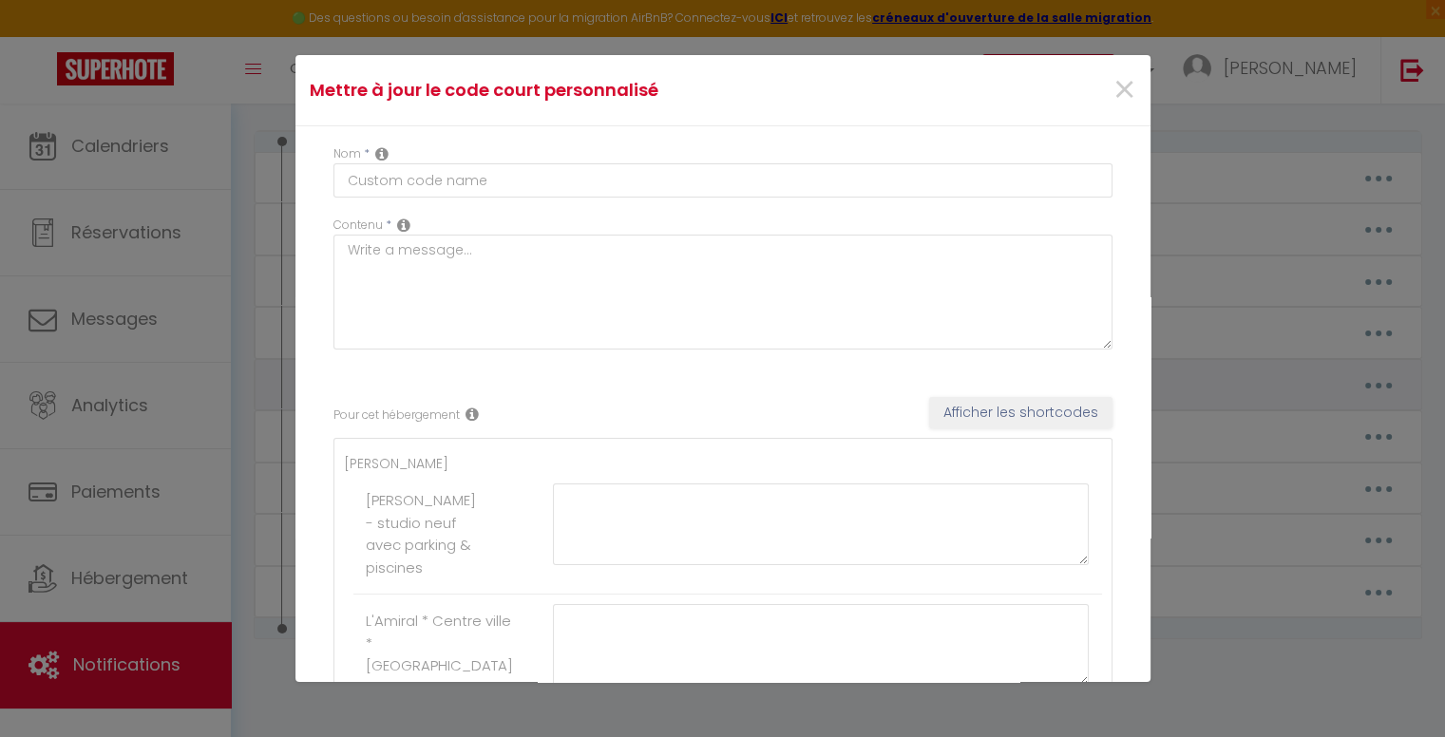
type input "CODE BOITE A CLEF"
type textarea "Code boite à clef"
type textarea "2203"
type textarea "Boîte aux lettres blanche (code 903) et Boite à clés à l'intérieur => (2203) CA…"
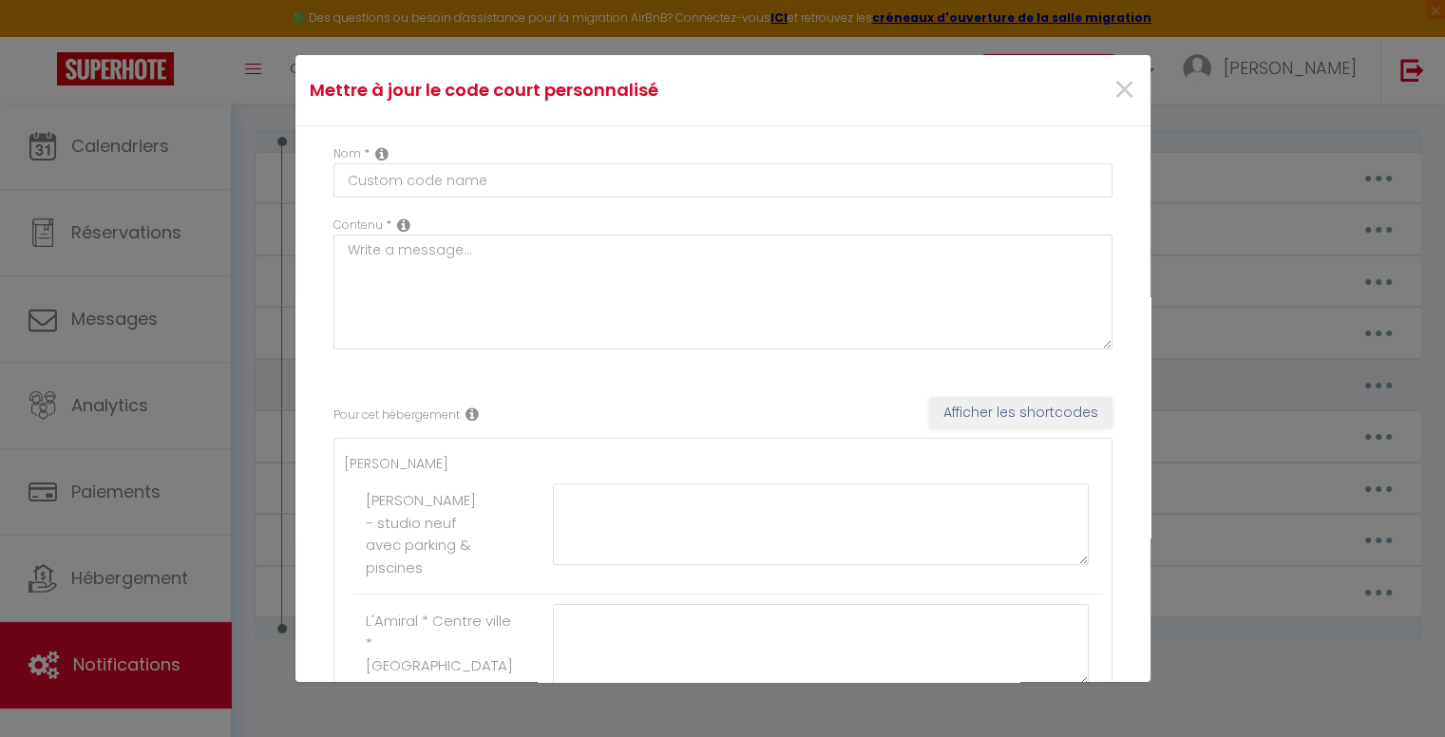
type textarea "Boite à clés => Parking : 2203 / Boite à clés Appartement => 2203 Key box => Pa…"
type textarea "CODE : 1024 - Poussez la porte en bois de l'immeuble (c'est ouvert) - La boîte …"
type textarea "CODE Immeuble (Building) : 2502# Code porte intermédiaire (Connected lock door)…"
type textarea "1024"
type textarea "1320"
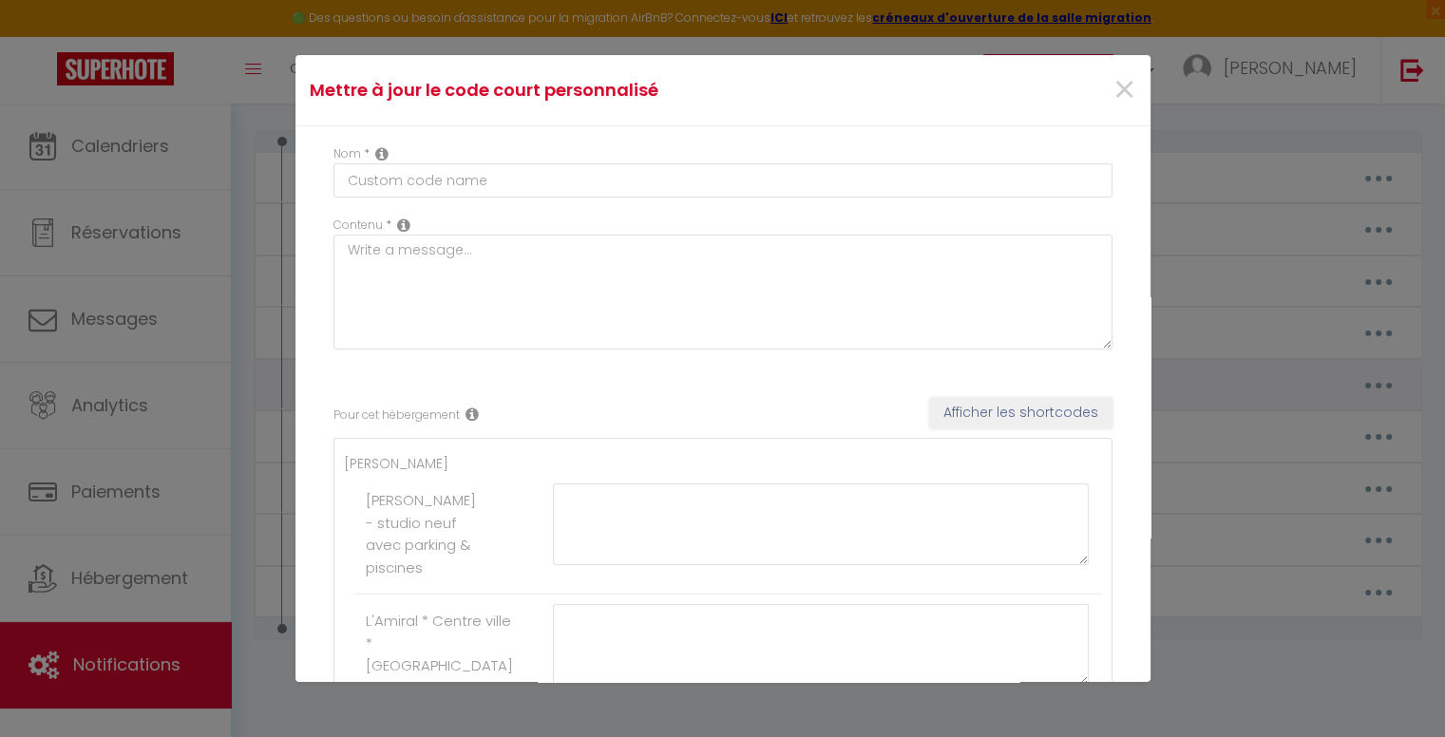
type textarea "Code Immeuble (Building) : 2502# Code porte intermédiaire (Connected lock door)…"
type textarea "1024"
type textarea "=> 3873 - Boîte à clés de l' appartement - boîte à clés la plus haute => 1305 -…"
type textarea "1812 + logo cadenas"
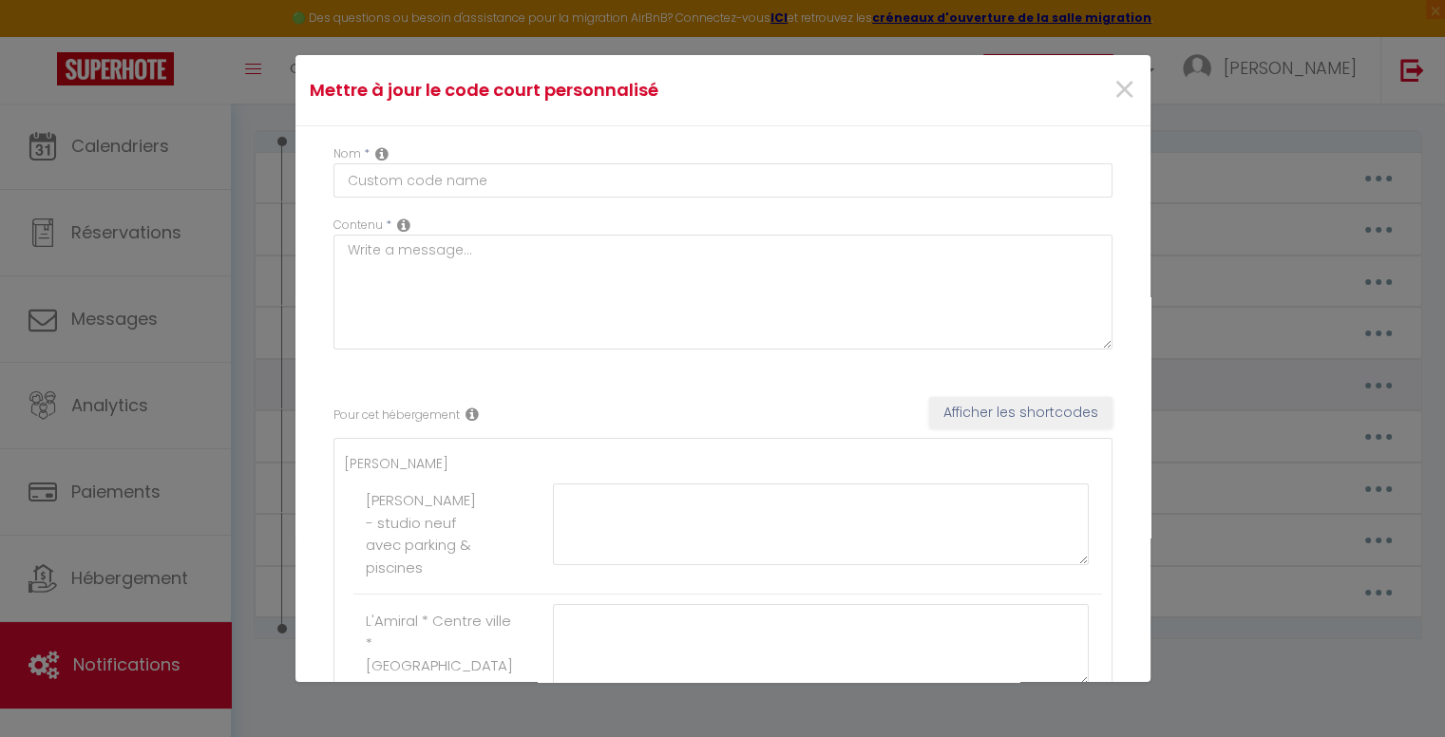
type textarea ""101824 + logo cadenas" - Attention attendre 3 secondes et pousser très fort. V…"
type textarea "=> Code : 1024 (la boite à clés est la plus haute, au niveau de la porte d'entr…"
type textarea "=> 2203 (3ème boîte à clés en partant du haut) => 2203 (3rd key box from the to…"
type textarea "=> Code de la porte d'entrée de l'immeuble = clé + 2020 => Boite à clée au Deux…"
type textarea "1965"
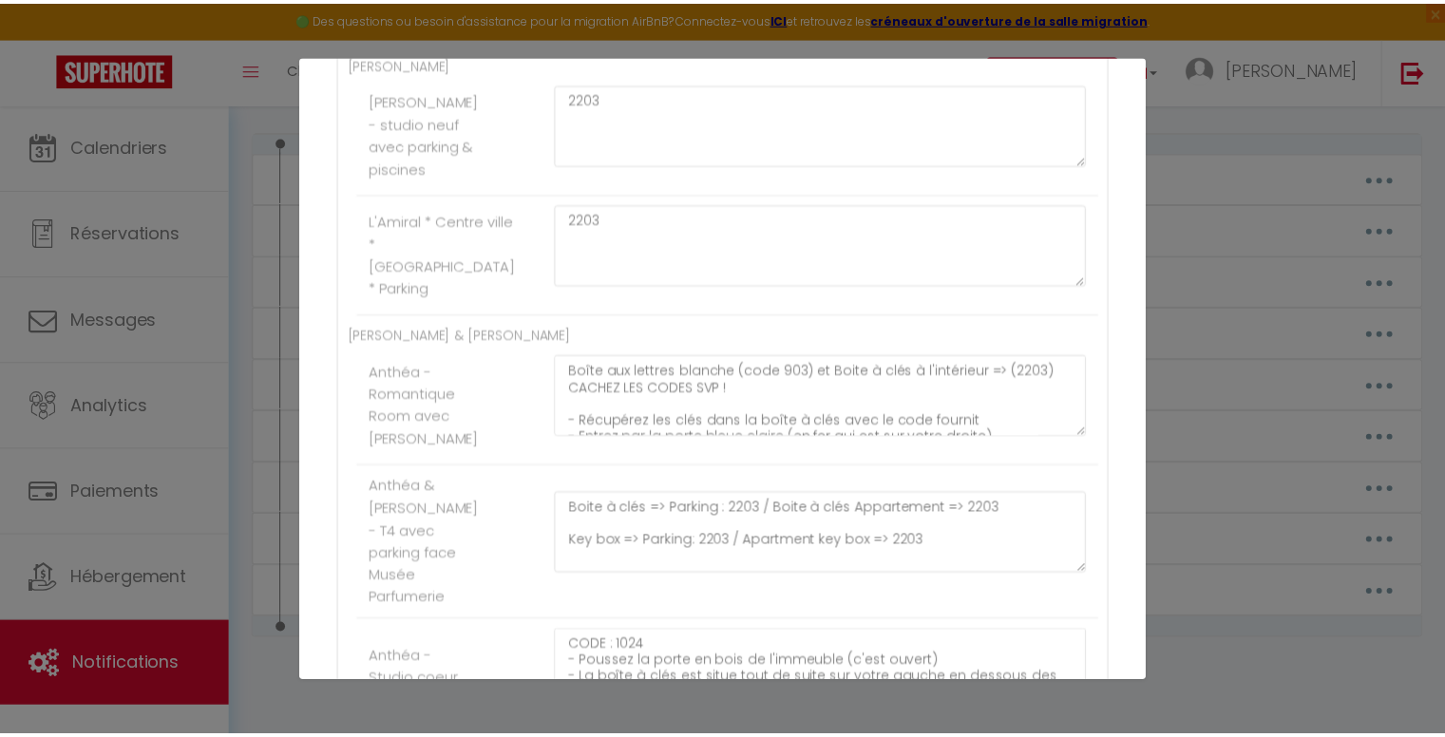
scroll to position [0, 0]
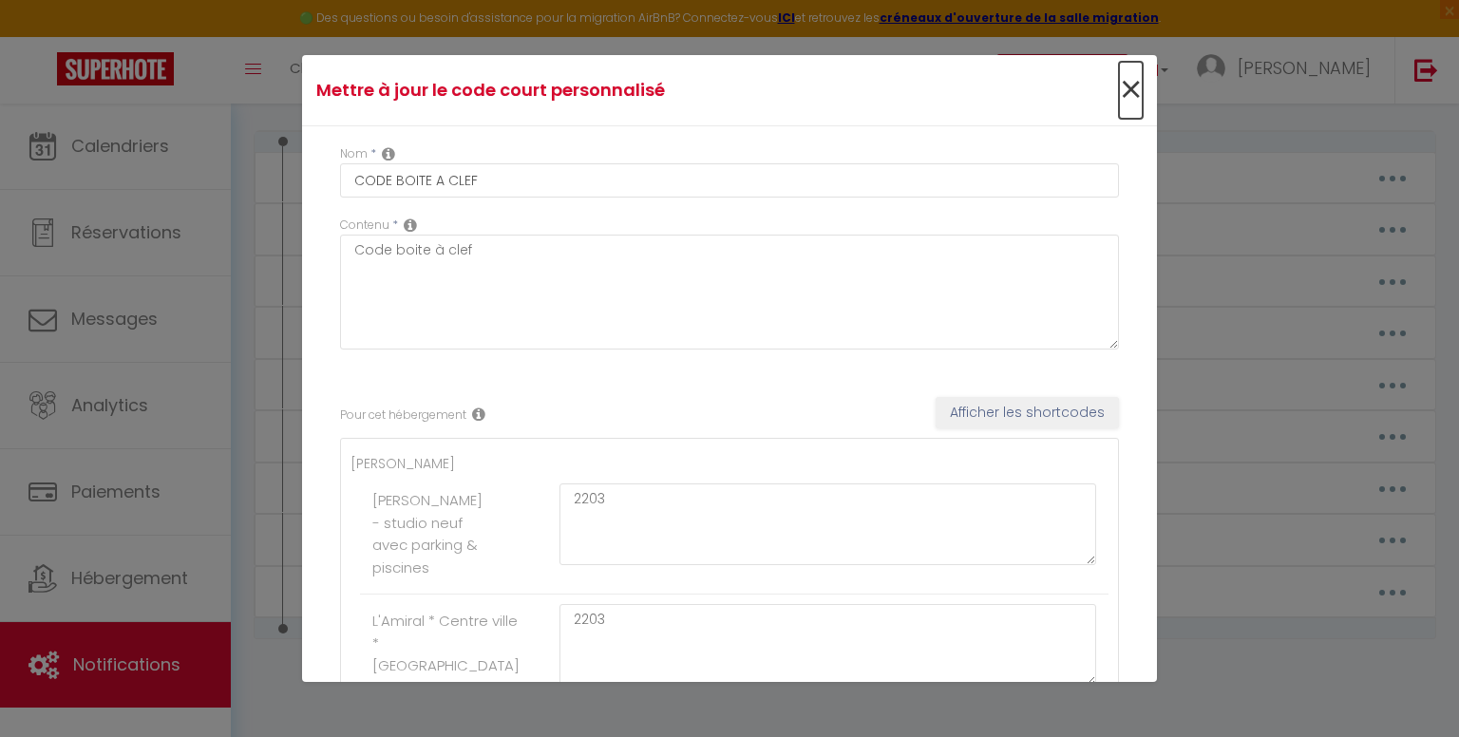
click at [1126, 93] on span "×" at bounding box center [1131, 90] width 24 height 57
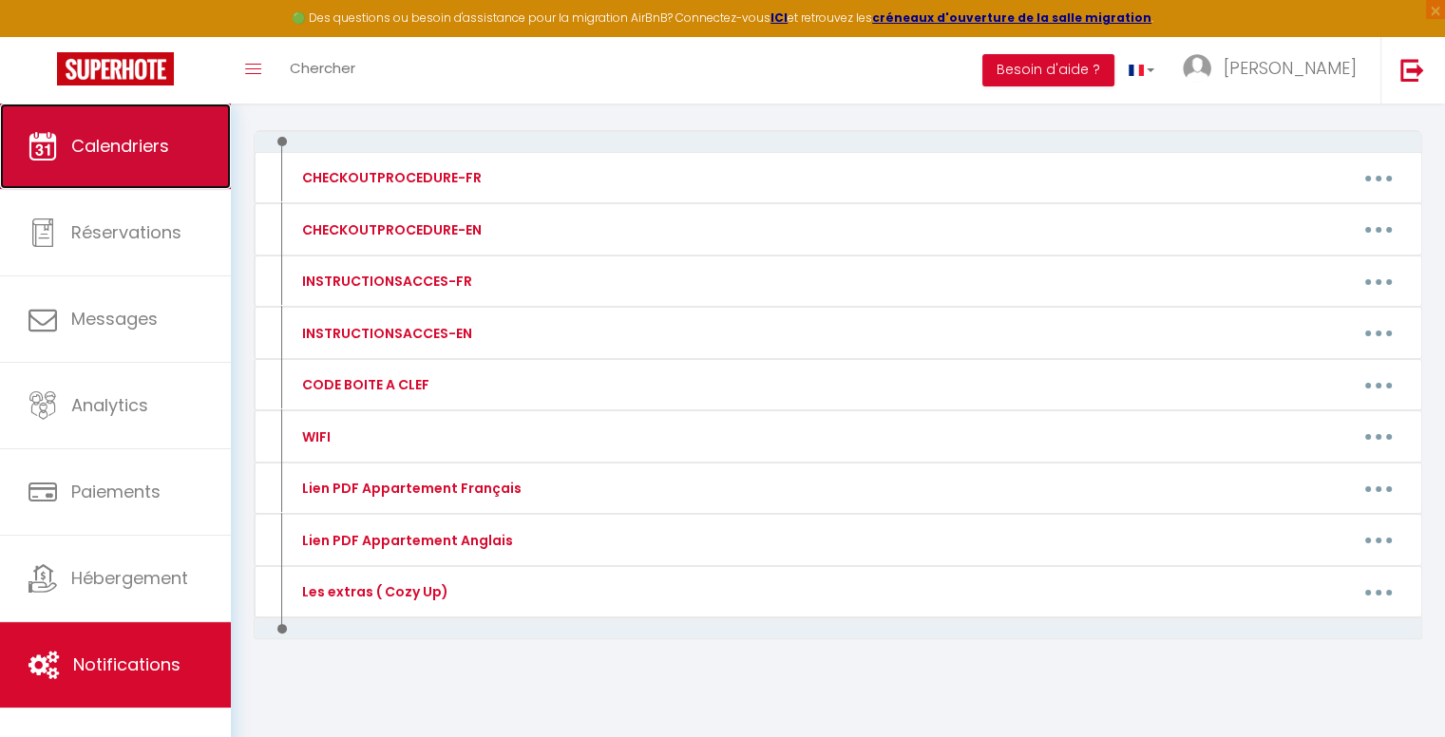
click at [132, 143] on span "Calendriers" at bounding box center [120, 146] width 98 height 24
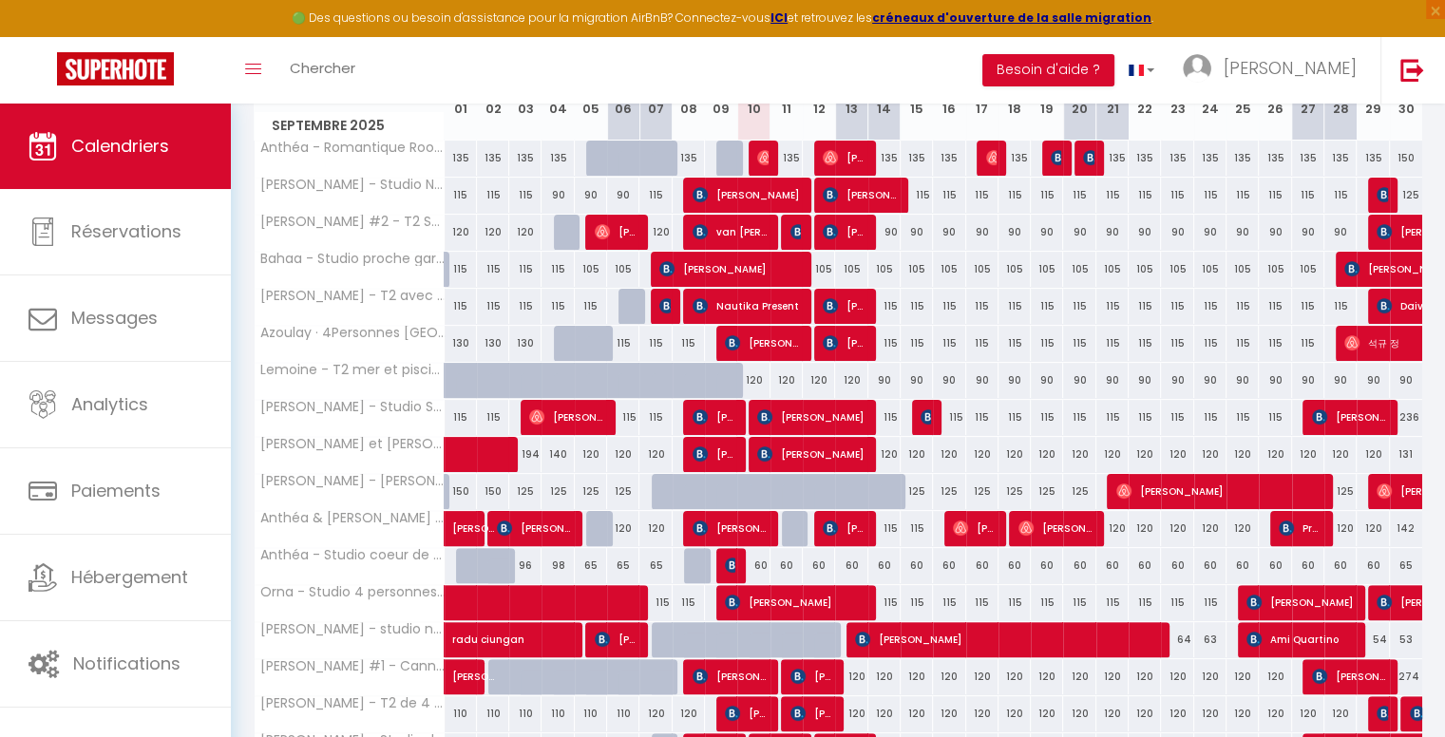
scroll to position [380, 0]
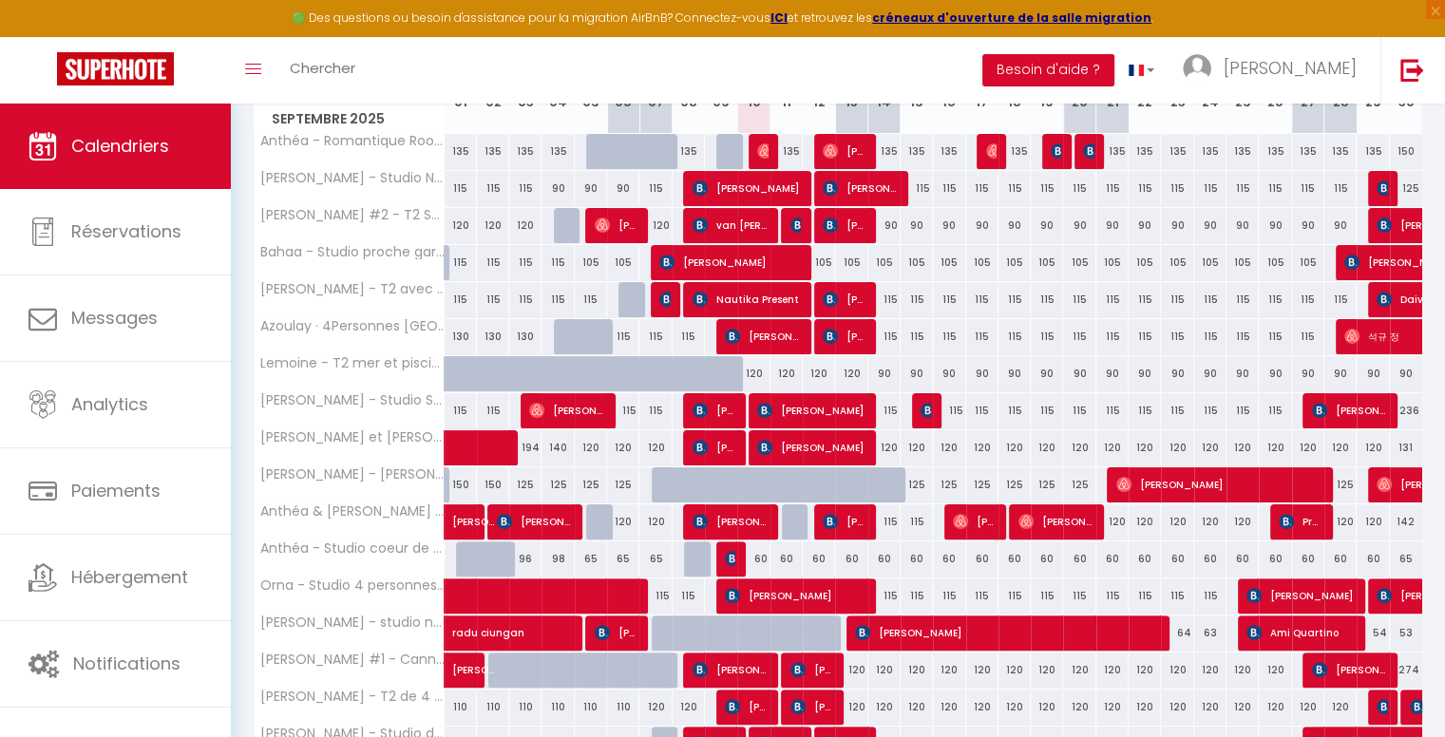
click at [785, 553] on div "60" at bounding box center [786, 559] width 32 height 35
type input "60"
type input "Jeu 11 Septembre 2025"
type input "Ven 12 Septembre 2025"
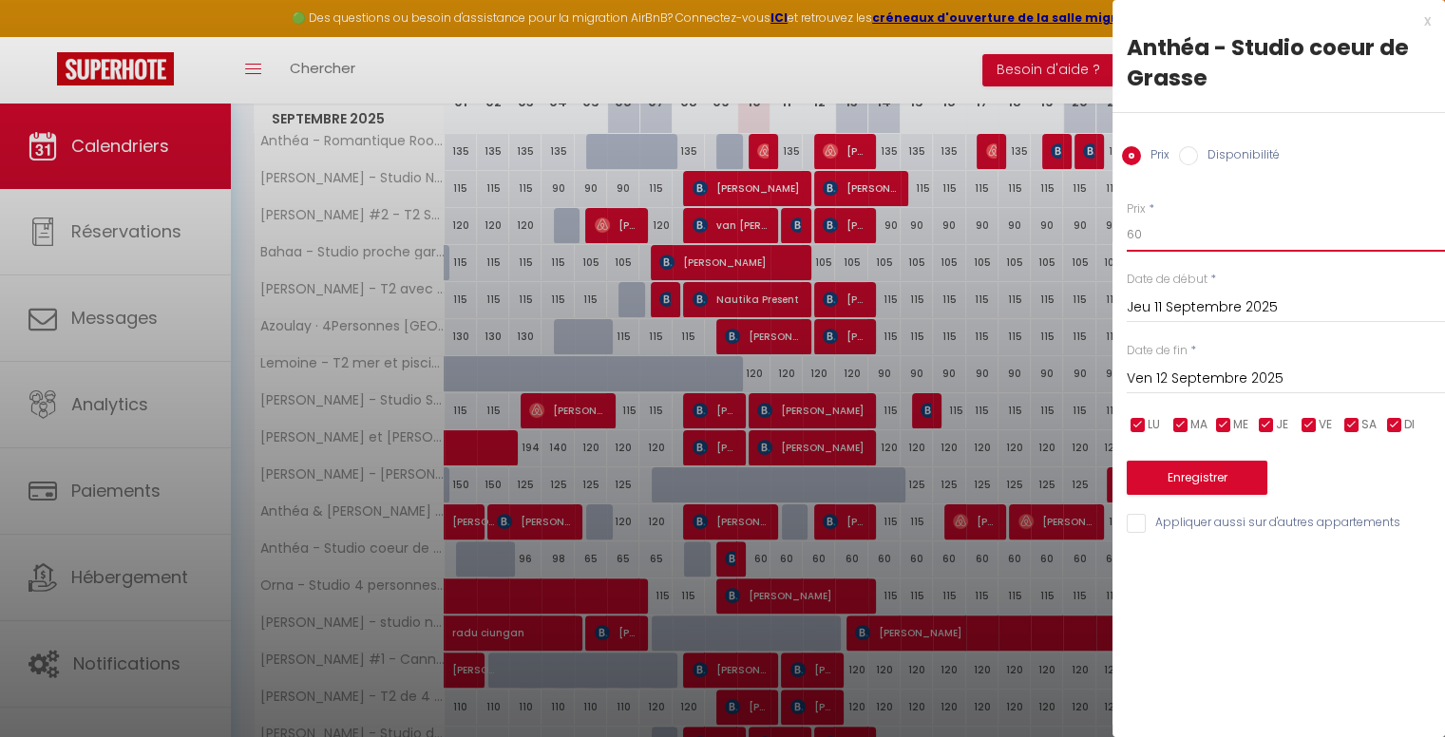
drag, startPoint x: 1151, startPoint y: 231, endPoint x: 1085, endPoint y: 246, distance: 68.2
click at [1085, 246] on body "🟢 Des questions ou besoin d'assistance pour la migration AirBnB? Connectez-vous…" at bounding box center [722, 302] width 1445 height 1156
type input "55"
click at [1235, 357] on div "Date de fin * Ven 12 Septembre 2025 < [DATE] > Dim Lun Mar Mer Jeu Ven Sam 1 2 …" at bounding box center [1286, 368] width 318 height 52
click at [1235, 375] on input "Ven 12 Septembre 2025" at bounding box center [1286, 379] width 318 height 25
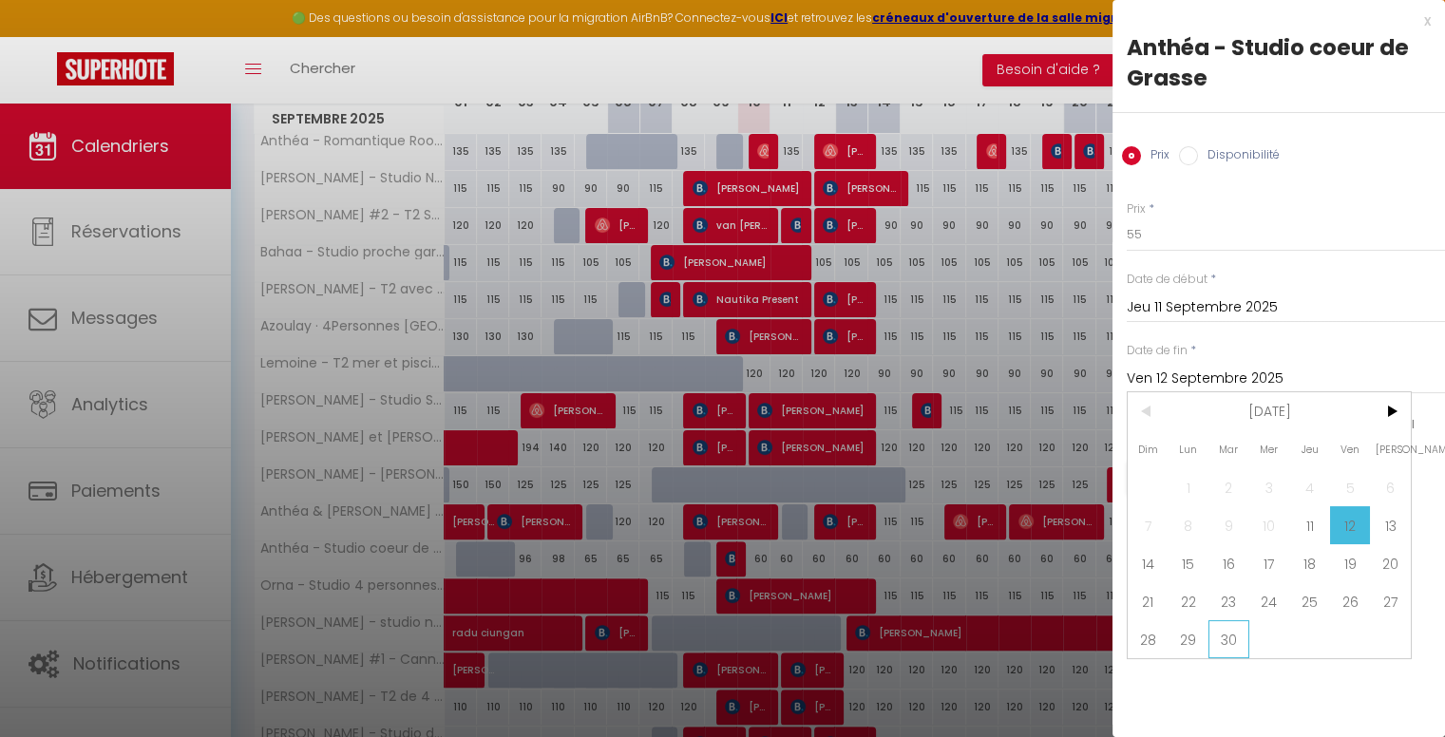
click at [1227, 643] on span "30" at bounding box center [1228, 639] width 41 height 38
type input "[DATE] Septembre 2025"
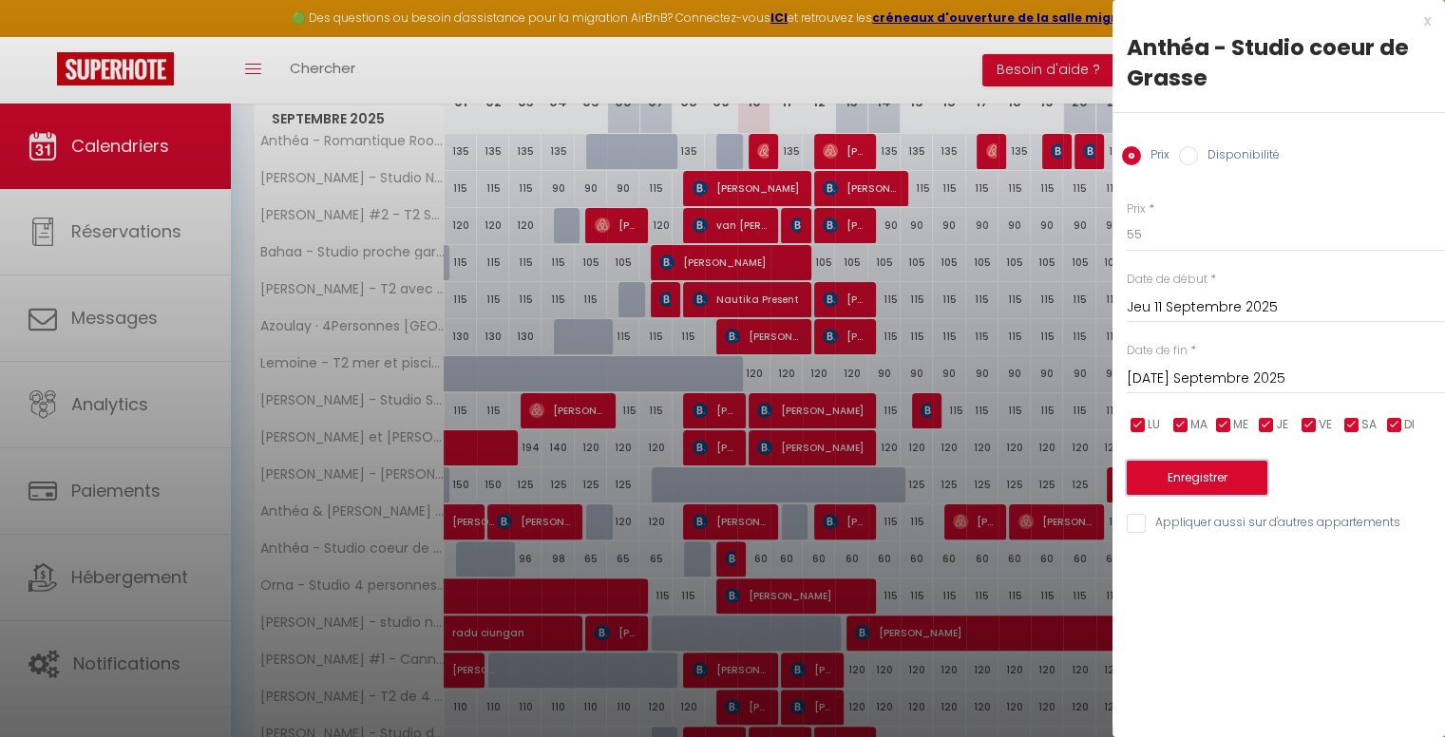
click at [1193, 485] on button "Enregistrer" at bounding box center [1197, 478] width 141 height 34
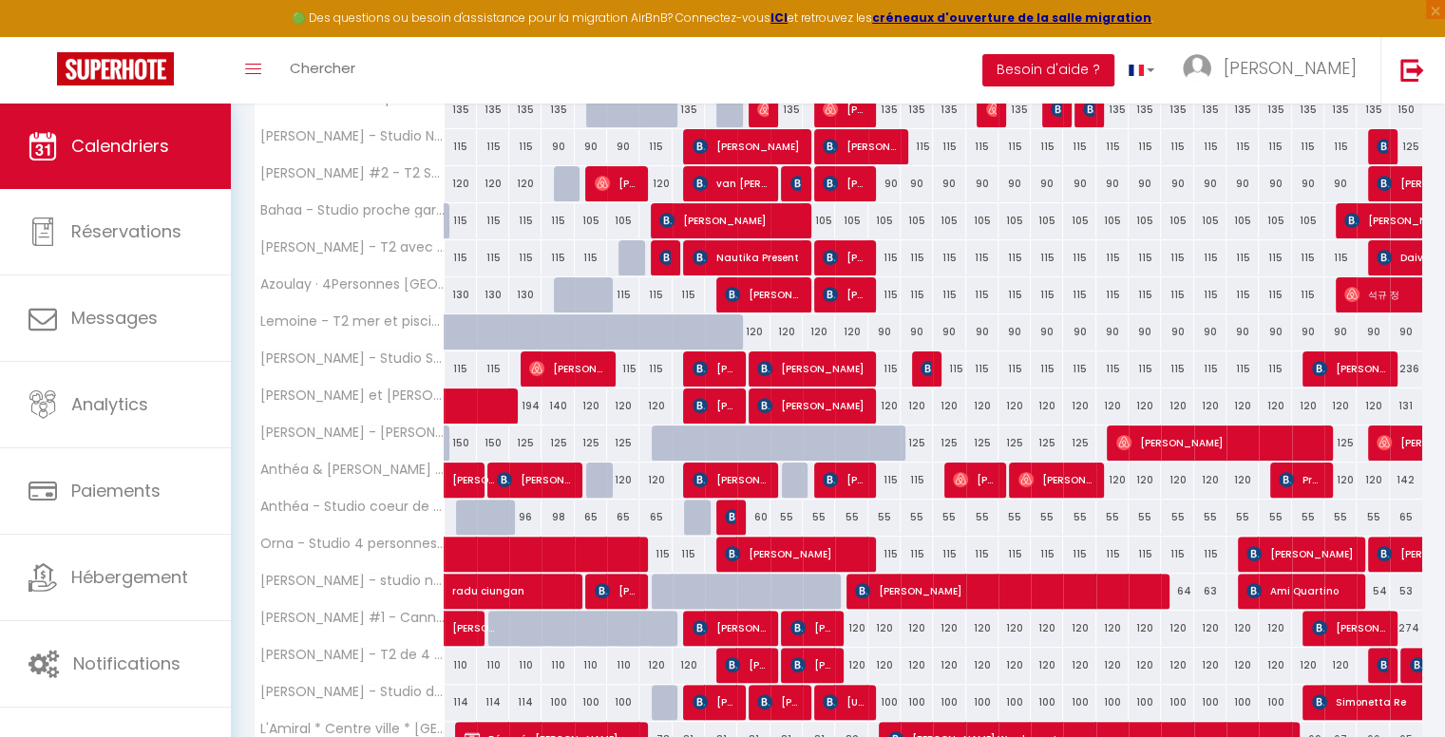
scroll to position [517, 0]
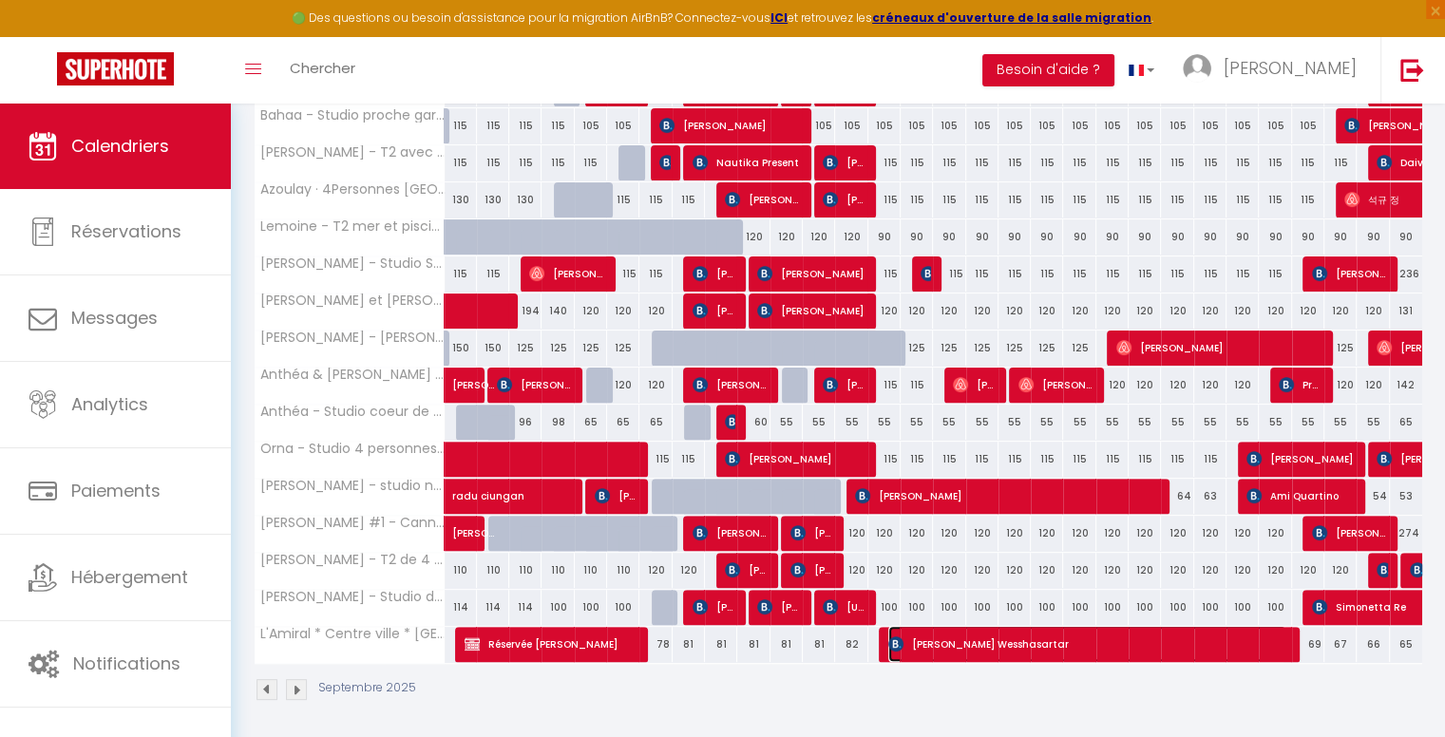
click at [954, 635] on span "[PERSON_NAME] Wesshasartar" at bounding box center [1087, 644] width 398 height 36
select select "OK"
select select "0"
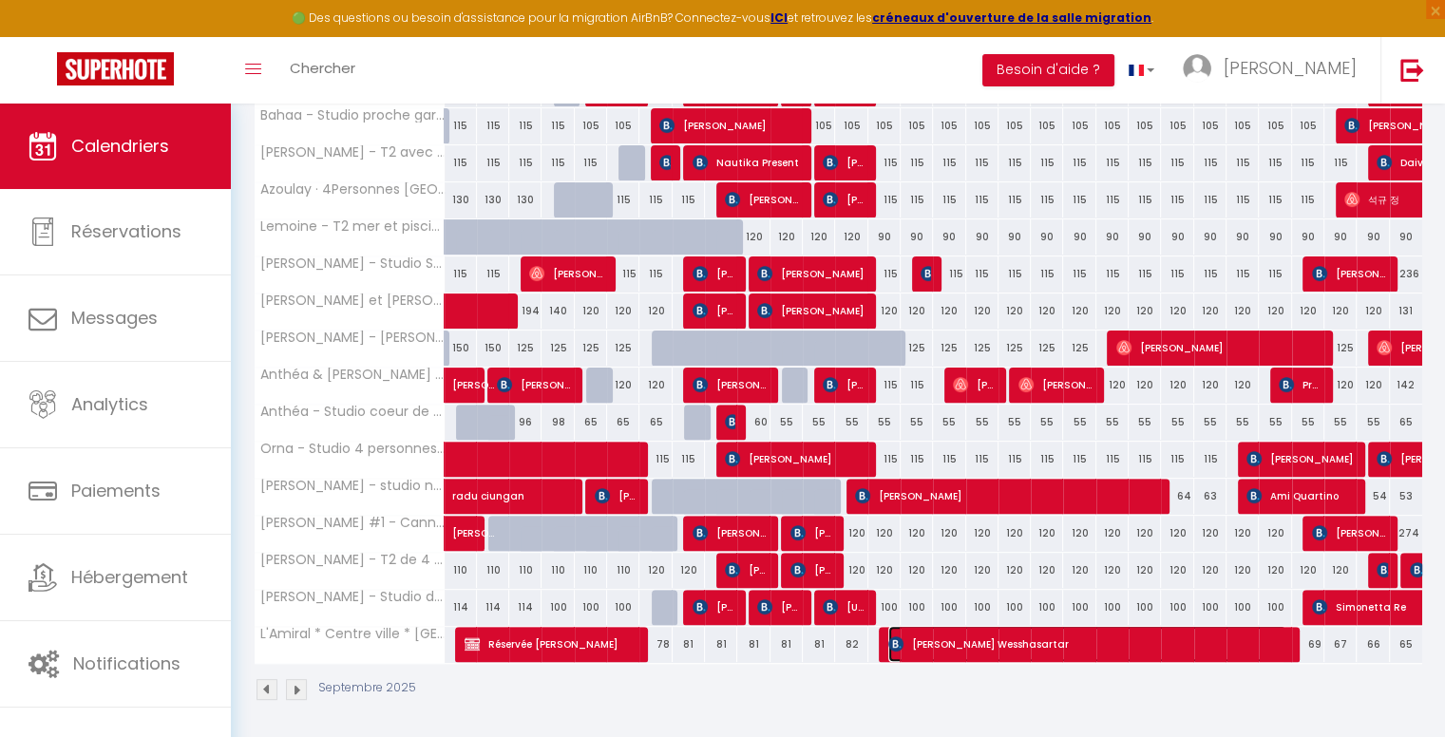
select select "1"
select select
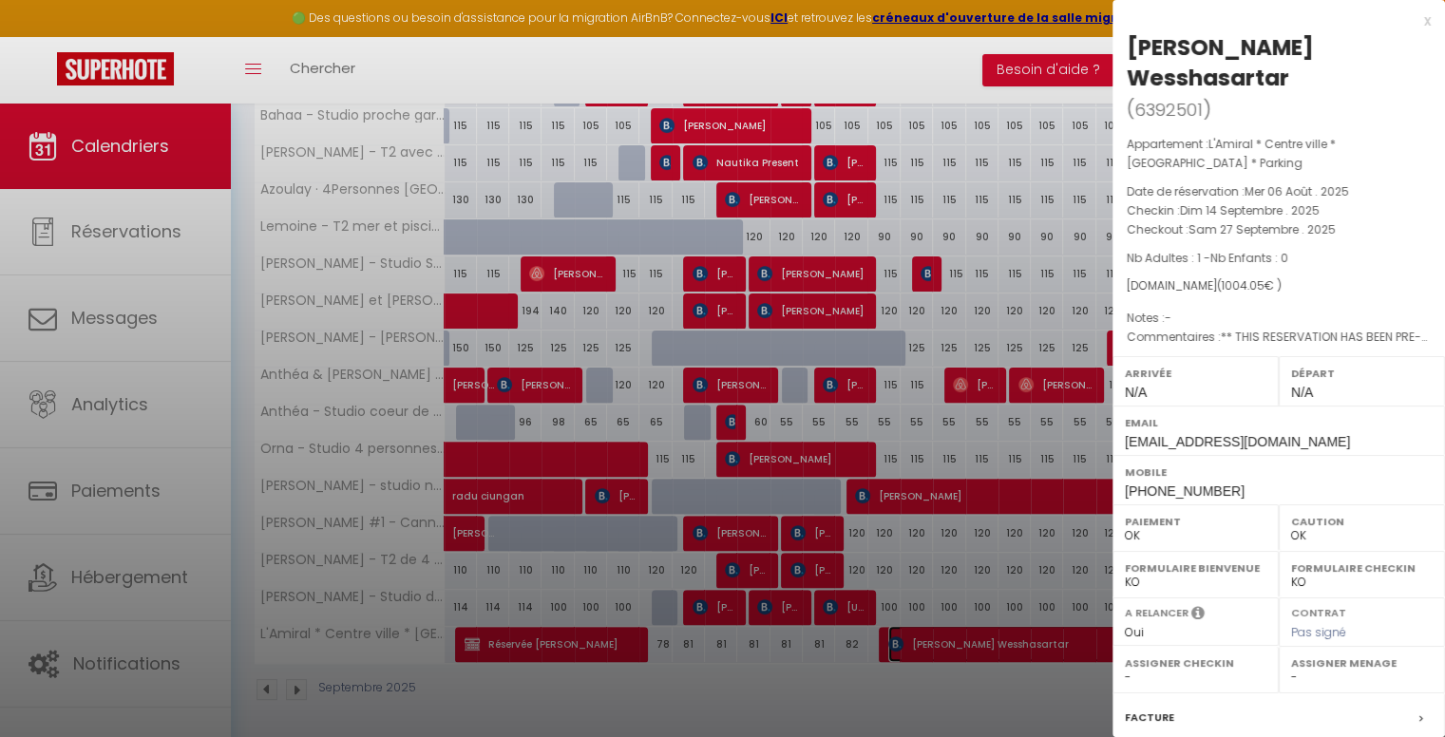
select select "22986"
click at [1413, 19] on div "x" at bounding box center [1271, 21] width 318 height 23
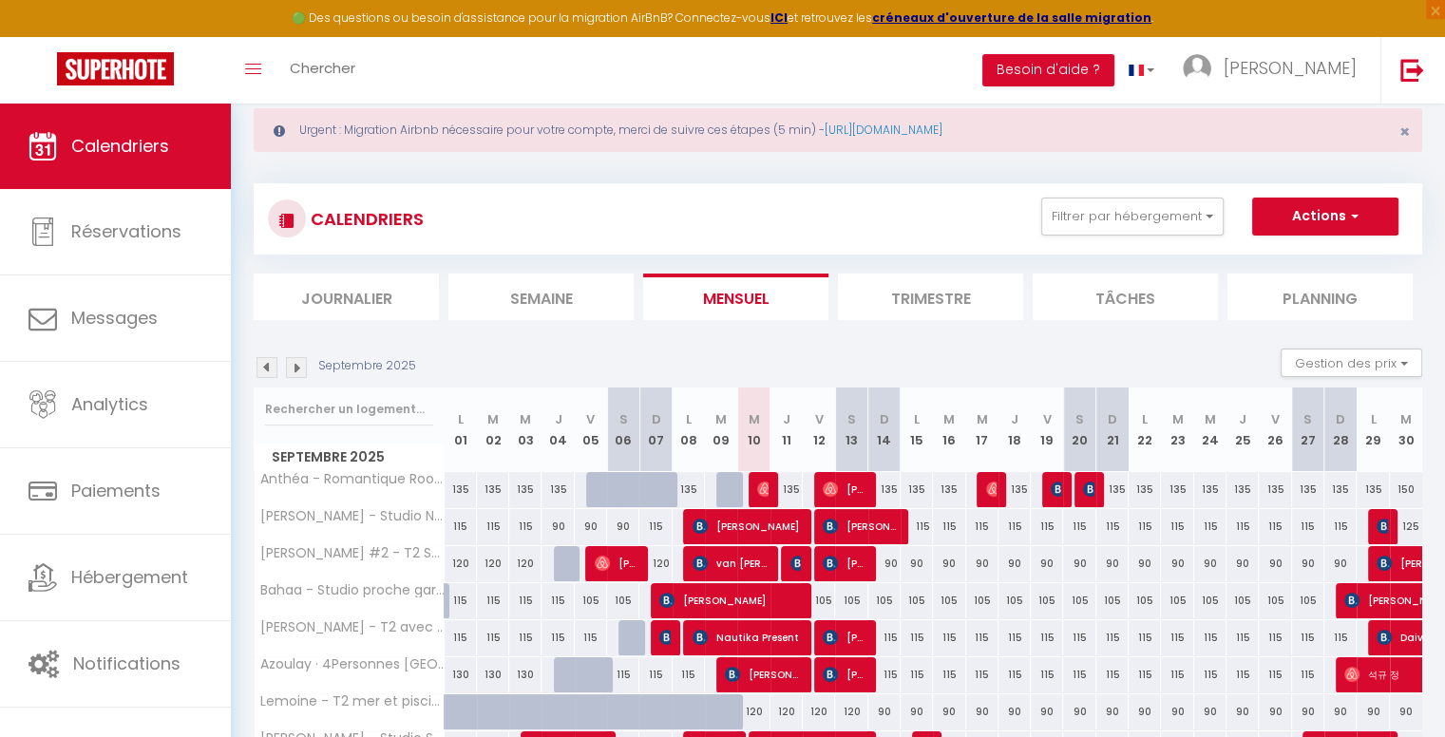
scroll to position [422, 0]
